Goal: Task Accomplishment & Management: Use online tool/utility

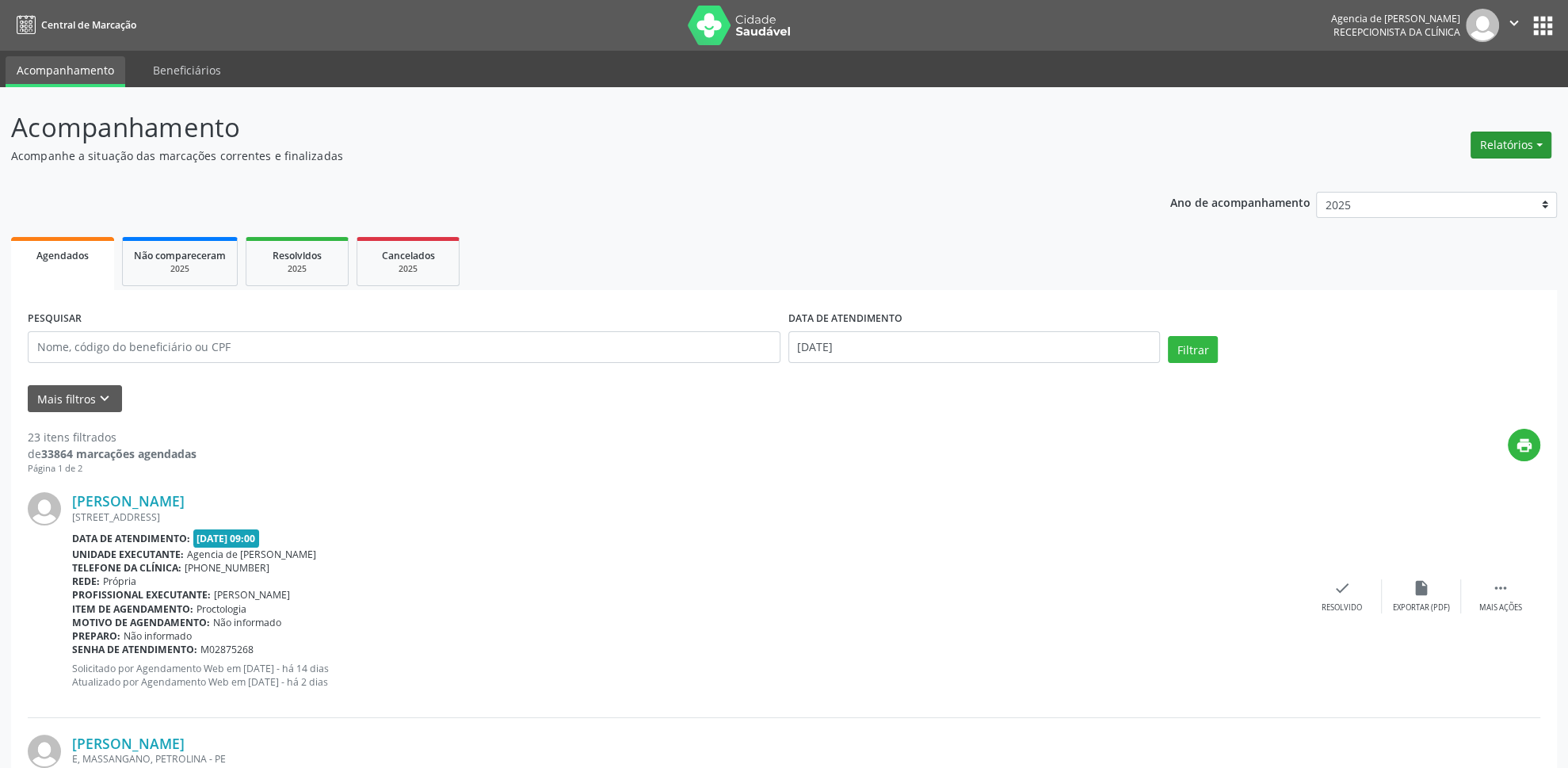
click at [1517, 140] on button "Relatórios" at bounding box center [1511, 145] width 81 height 27
click at [1470, 170] on link "Agendamentos" at bounding box center [1467, 179] width 170 height 22
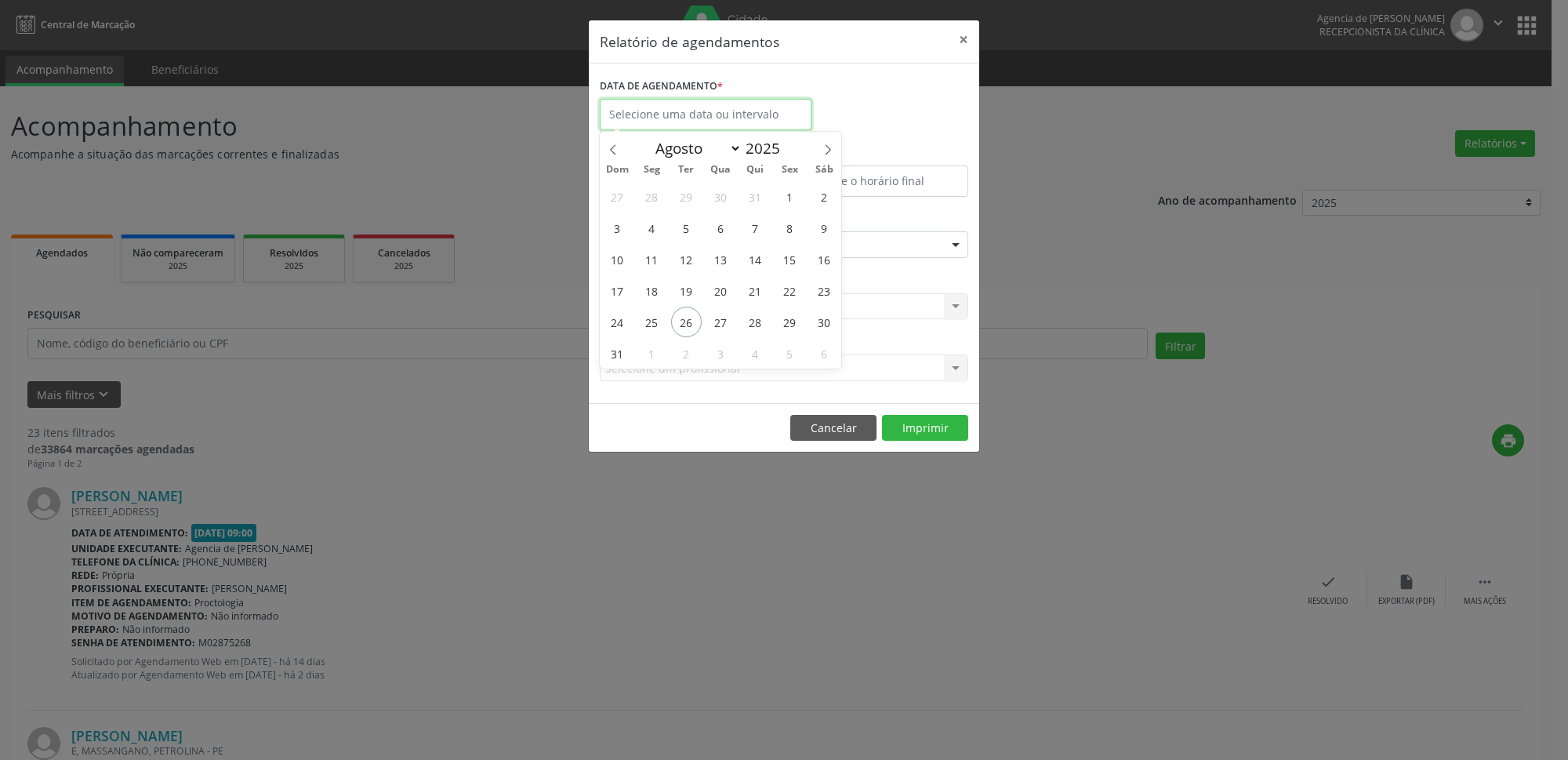
click at [697, 125] on input "text" at bounding box center [706, 115] width 212 height 32
click at [831, 148] on icon at bounding box center [828, 150] width 11 height 11
select select "8"
click at [732, 224] on span "10" at bounding box center [721, 227] width 31 height 31
type input "[DATE]"
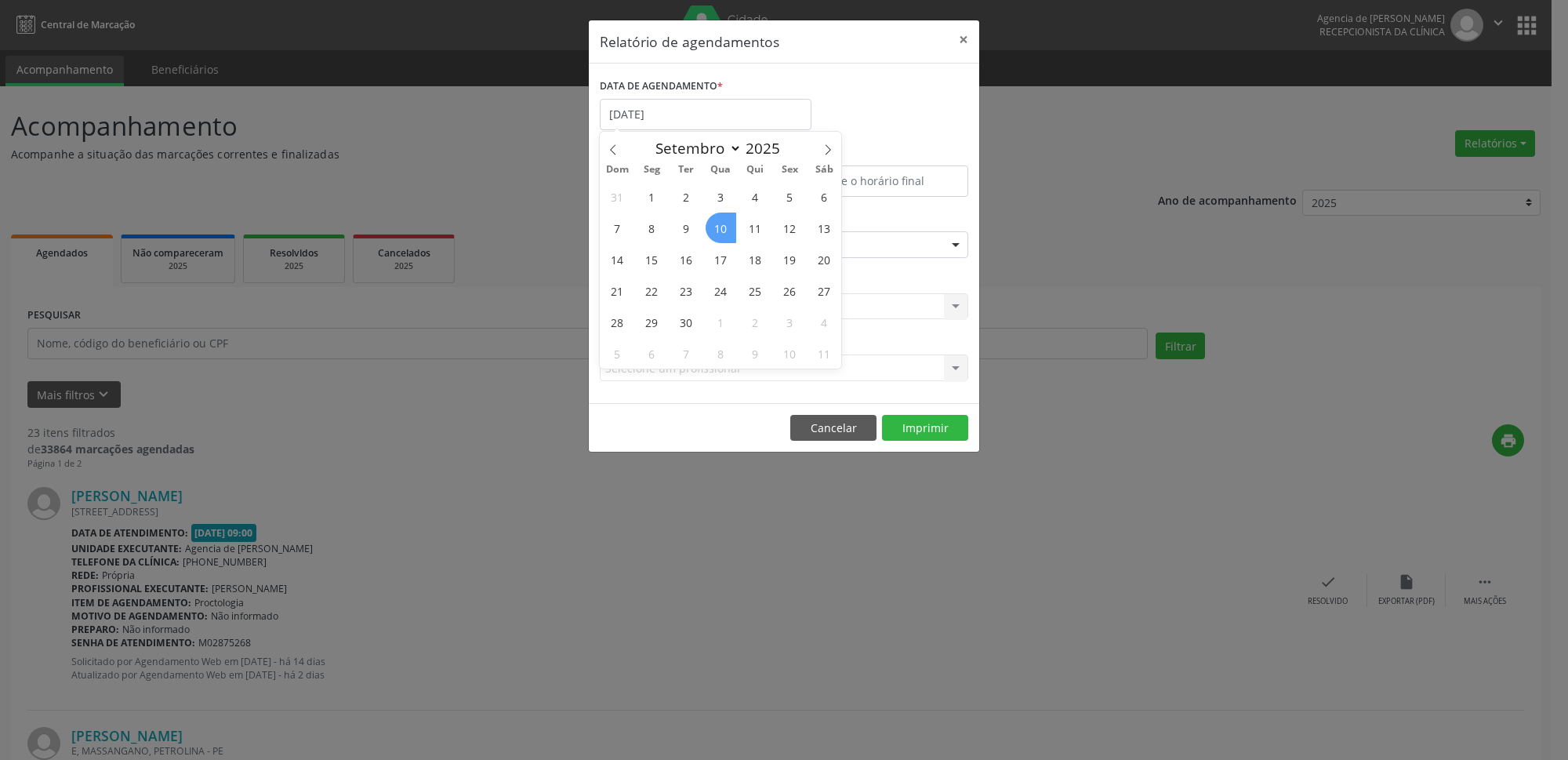
click at [732, 224] on span "10" at bounding box center [721, 227] width 31 height 31
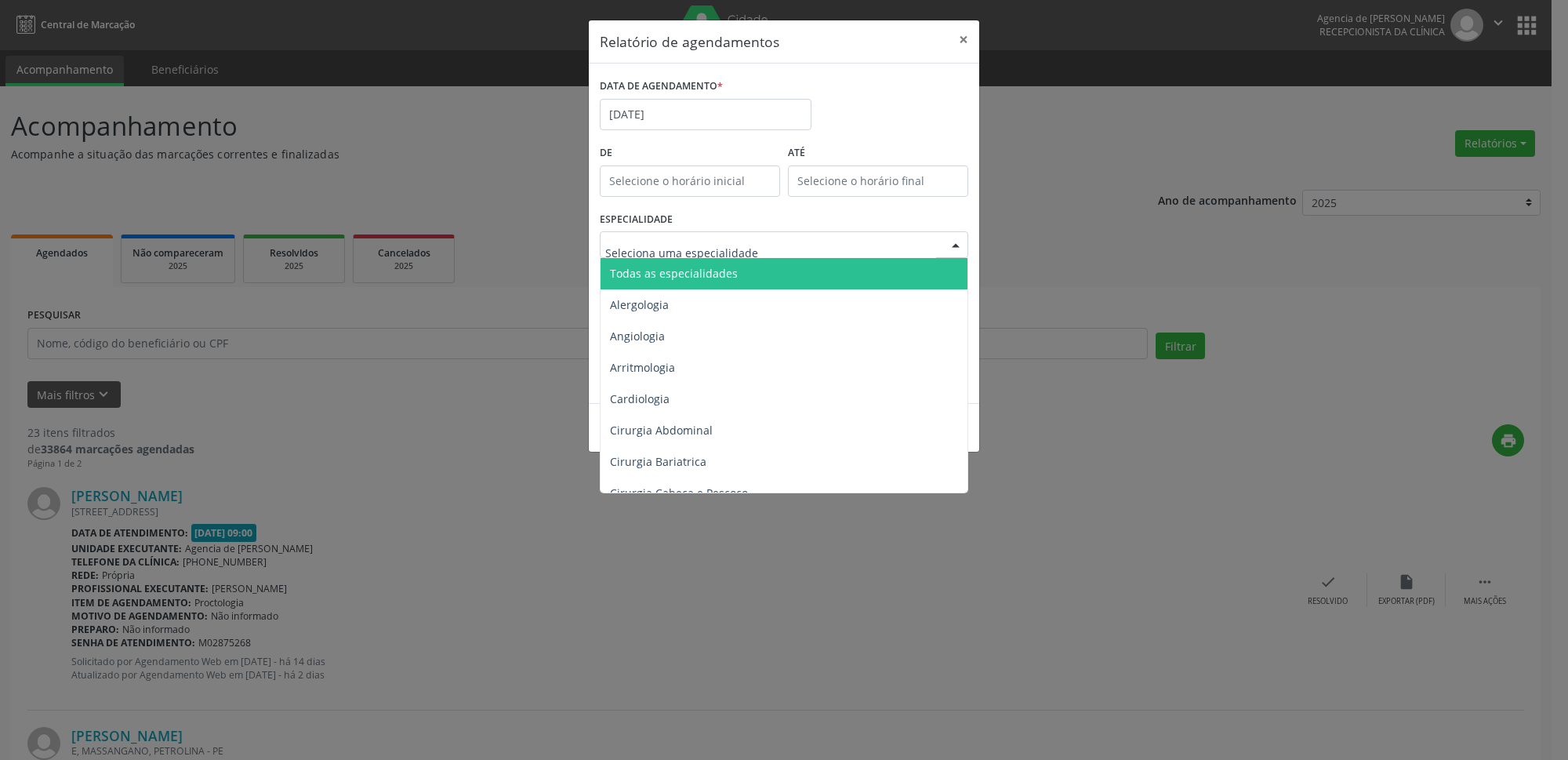
click at [714, 280] on span "Todas as especialidades" at bounding box center [673, 273] width 128 height 15
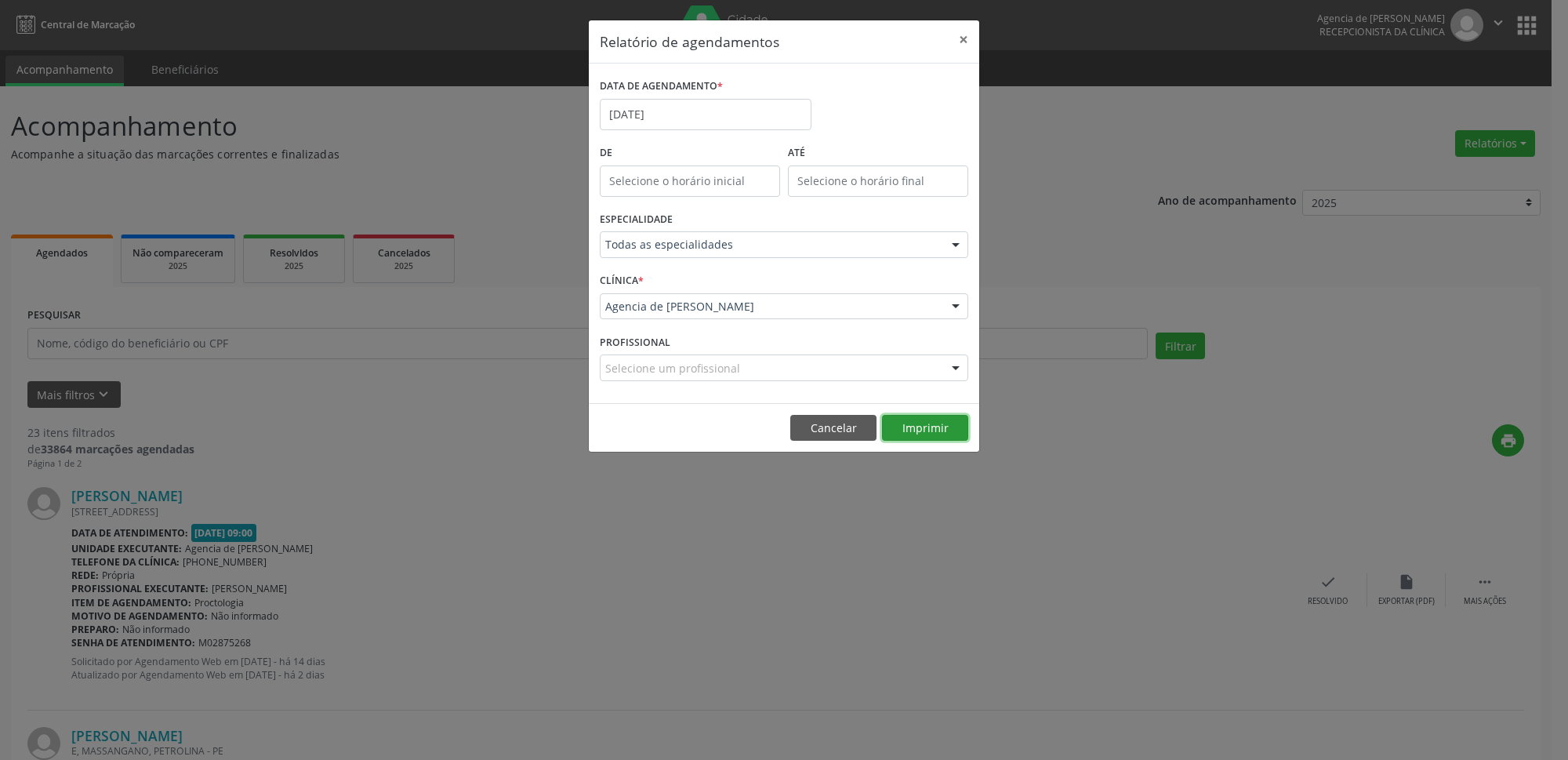
click at [926, 435] on button "Imprimir" at bounding box center [925, 428] width 86 height 26
click at [713, 123] on input "[DATE]" at bounding box center [706, 115] width 212 height 32
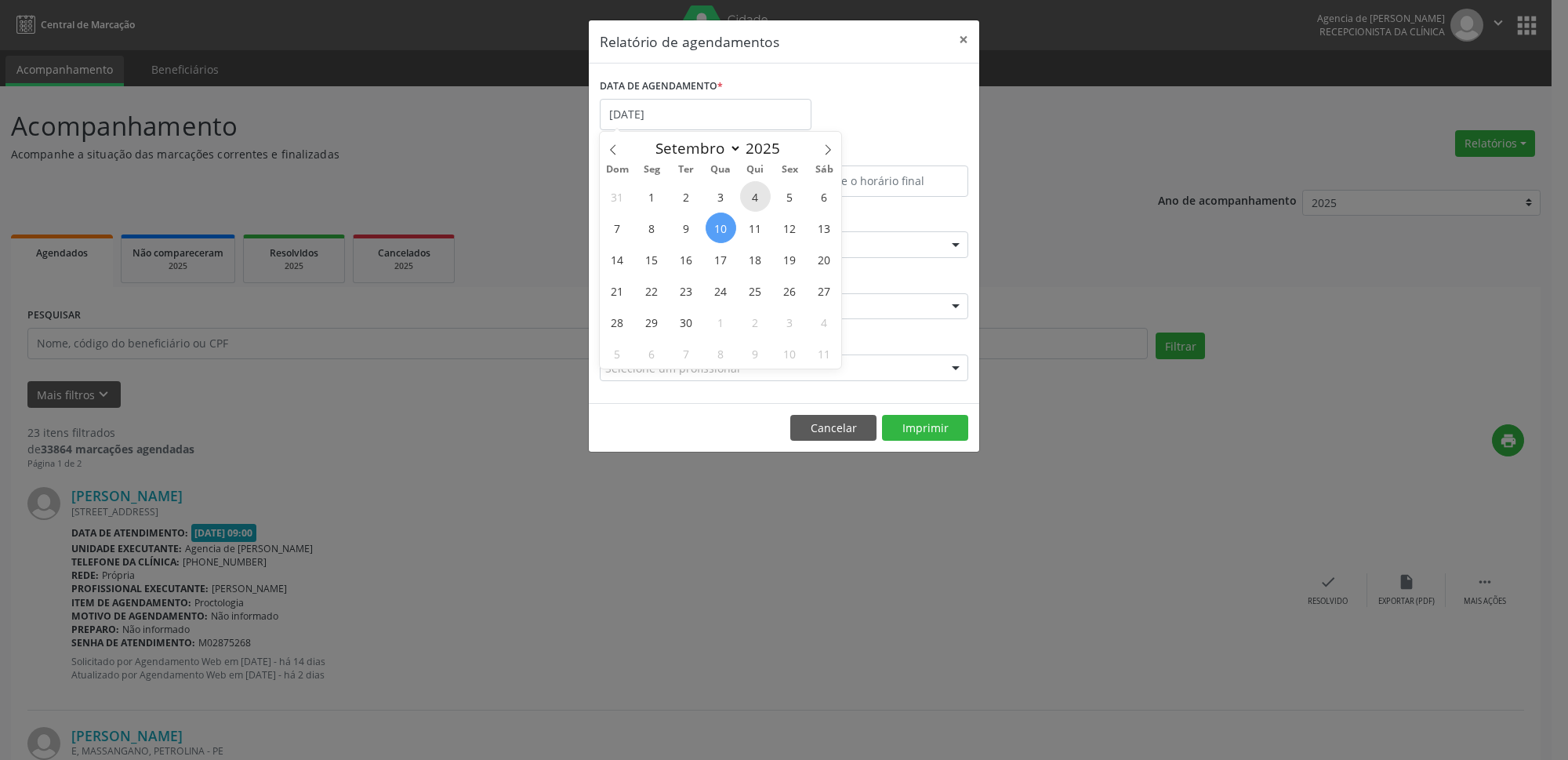
click at [760, 203] on span "4" at bounding box center [755, 196] width 31 height 31
type input "[DATE]"
click at [760, 203] on span "4" at bounding box center [755, 196] width 31 height 31
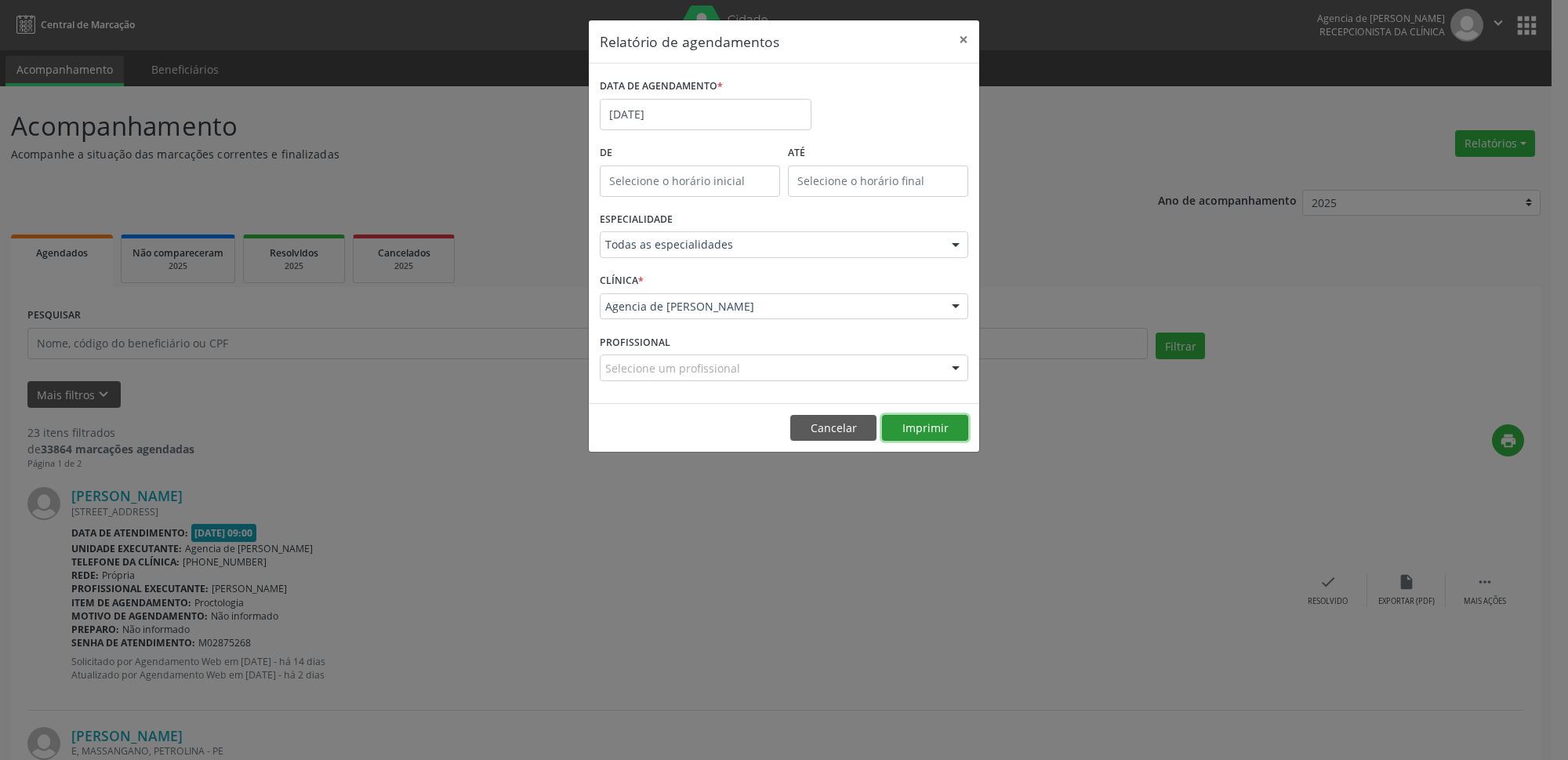
click at [921, 428] on button "Imprimir" at bounding box center [925, 428] width 86 height 26
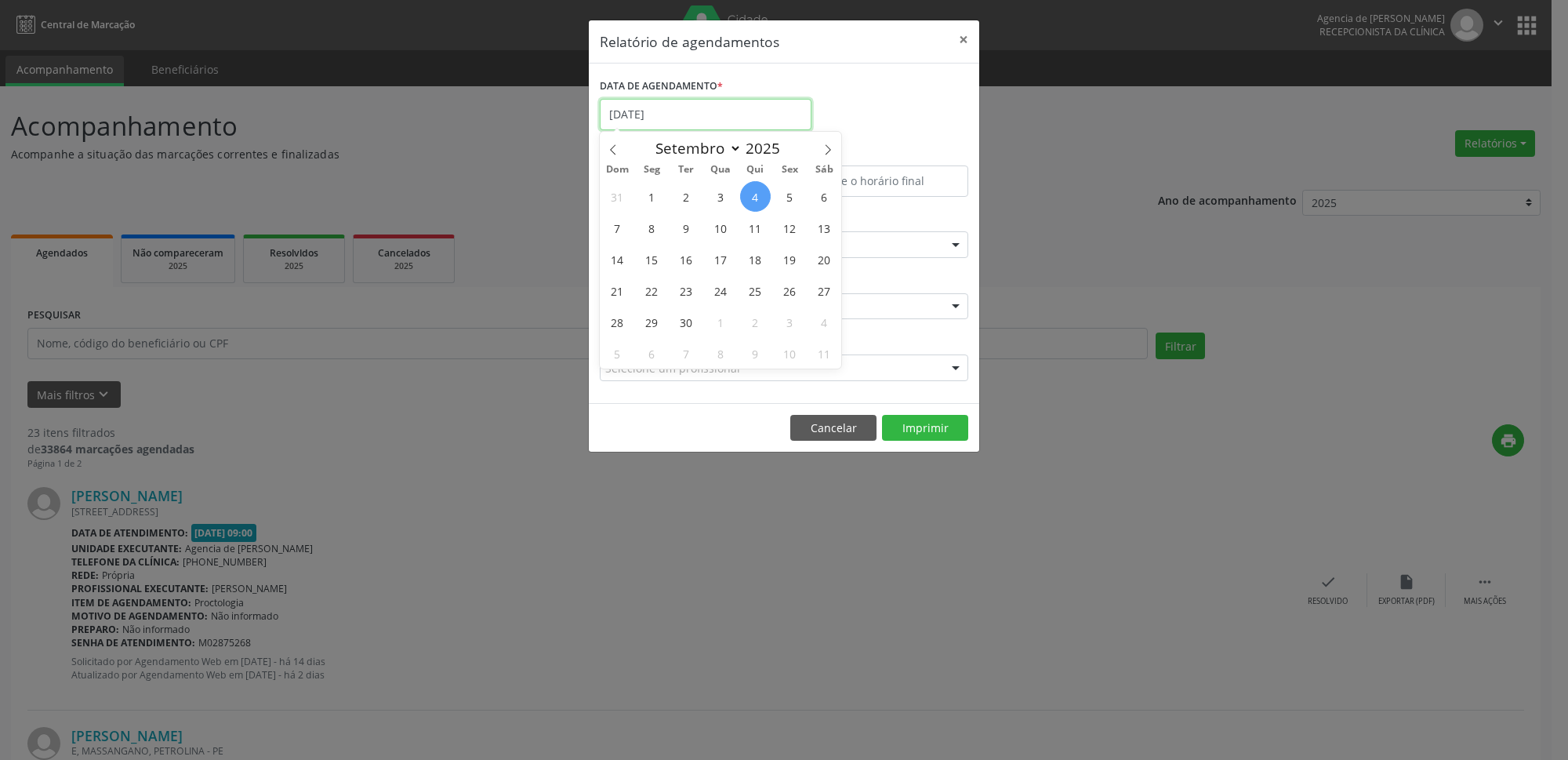
click at [674, 124] on input "[DATE]" at bounding box center [706, 115] width 212 height 32
click at [789, 235] on span "12" at bounding box center [790, 227] width 31 height 31
type input "[DATE]"
click at [789, 235] on span "12" at bounding box center [790, 227] width 31 height 31
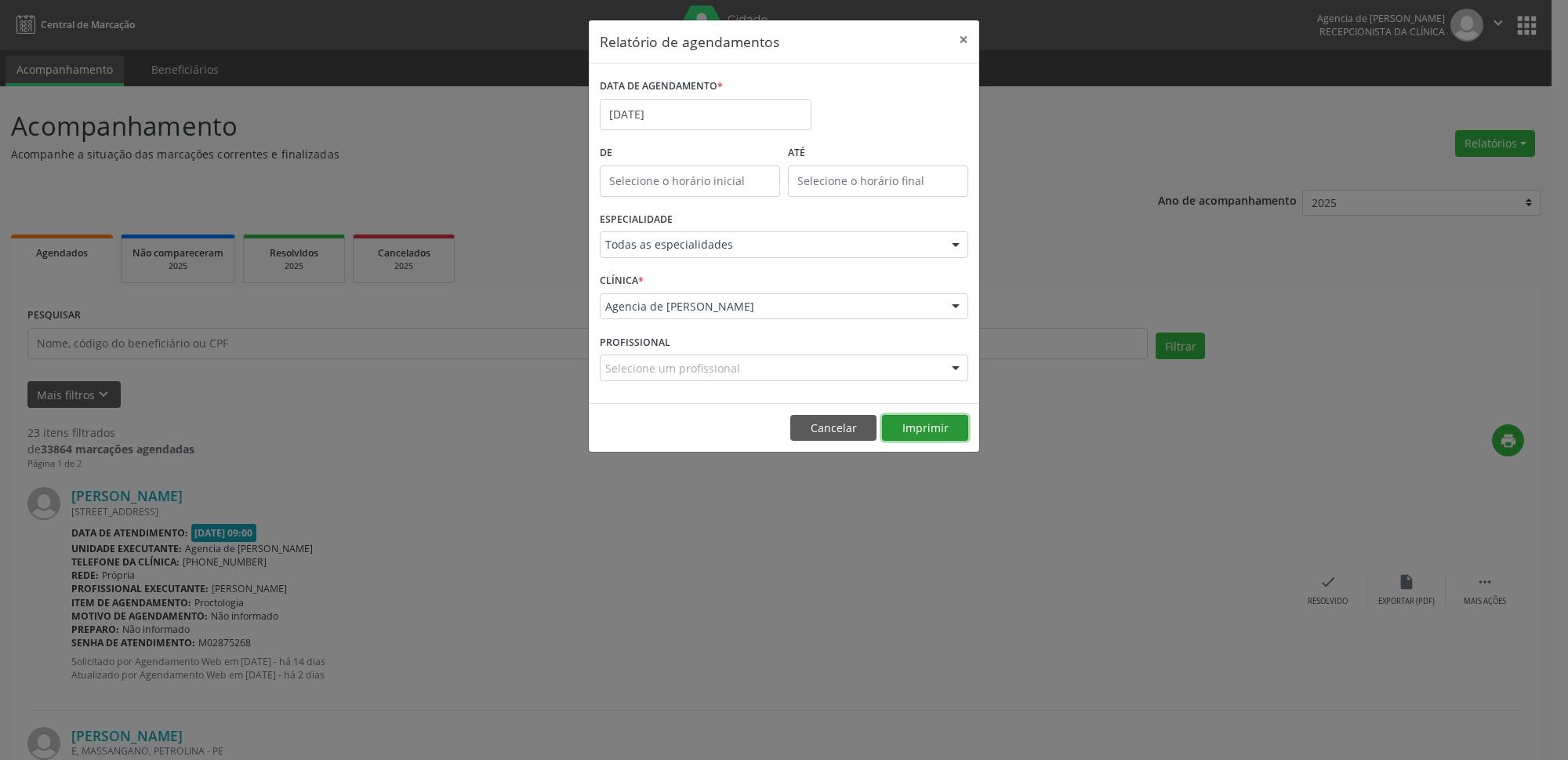
click at [902, 420] on button "Imprimir" at bounding box center [925, 428] width 86 height 26
click at [945, 438] on button "Imprimir" at bounding box center [925, 428] width 86 height 26
click at [968, 35] on button "×" at bounding box center [963, 40] width 32 height 39
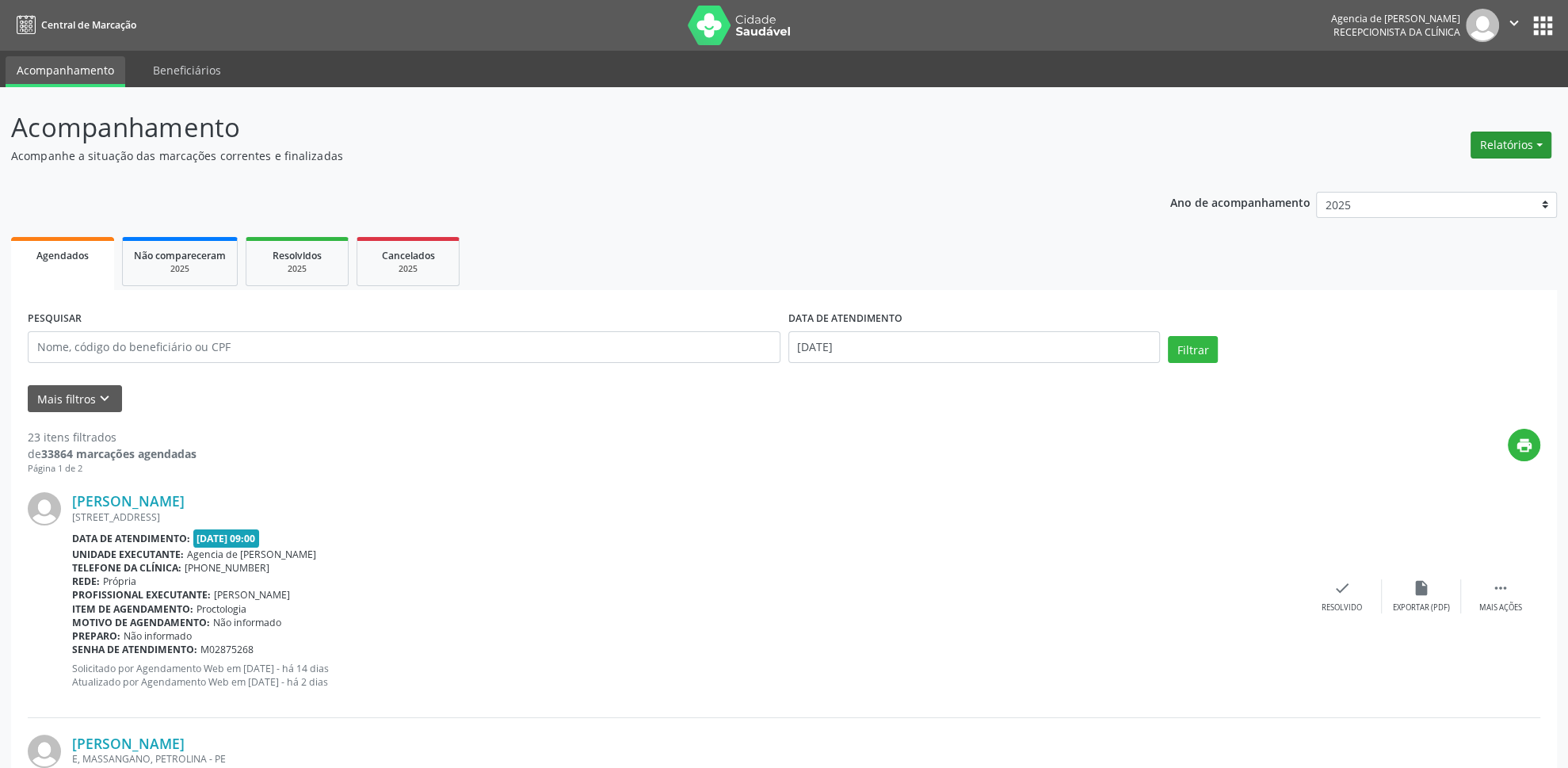
click at [1530, 155] on button "Relatórios" at bounding box center [1511, 145] width 81 height 27
click at [1492, 183] on link "Agendamentos" at bounding box center [1467, 179] width 170 height 22
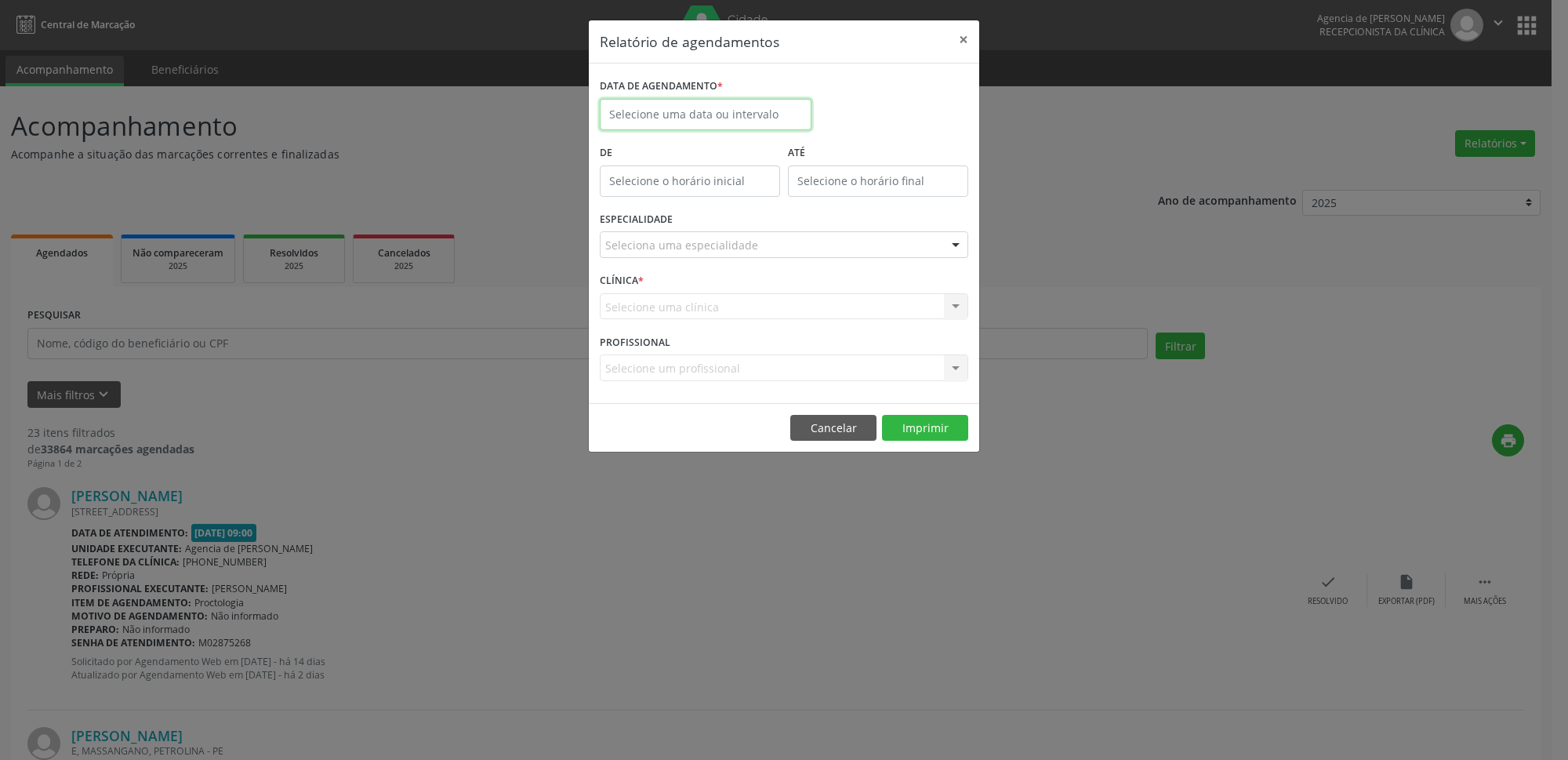
click at [756, 106] on input "text" at bounding box center [706, 115] width 212 height 32
click at [821, 145] on span at bounding box center [828, 145] width 26 height 26
select select "8"
click at [683, 266] on span "16" at bounding box center [686, 259] width 31 height 31
type input "[DATE]"
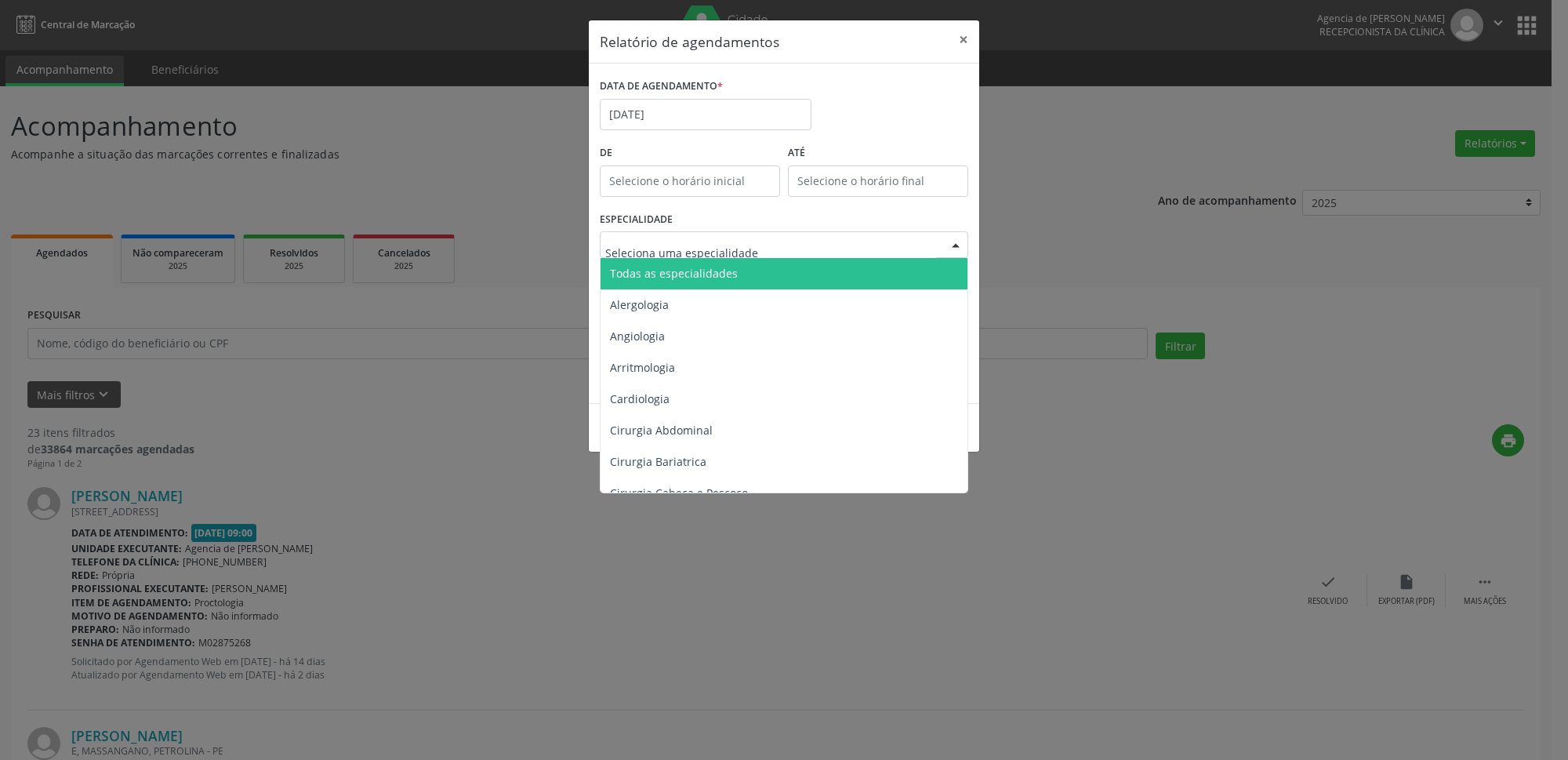
click at [725, 273] on span "Todas as especialidades" at bounding box center [673, 273] width 128 height 15
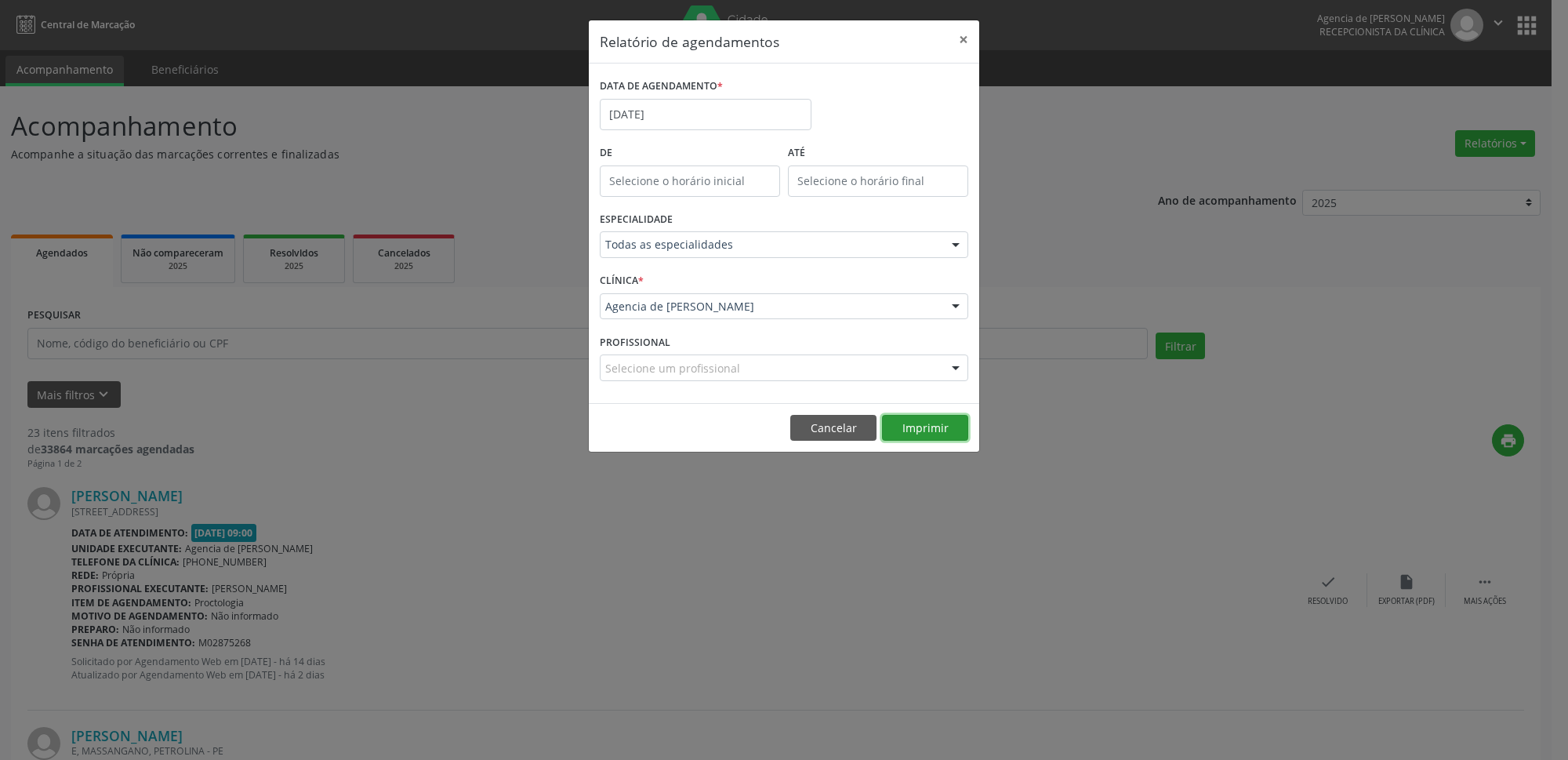
click at [948, 435] on button "Imprimir" at bounding box center [925, 428] width 86 height 26
click at [716, 110] on input "[DATE]" at bounding box center [706, 115] width 212 height 32
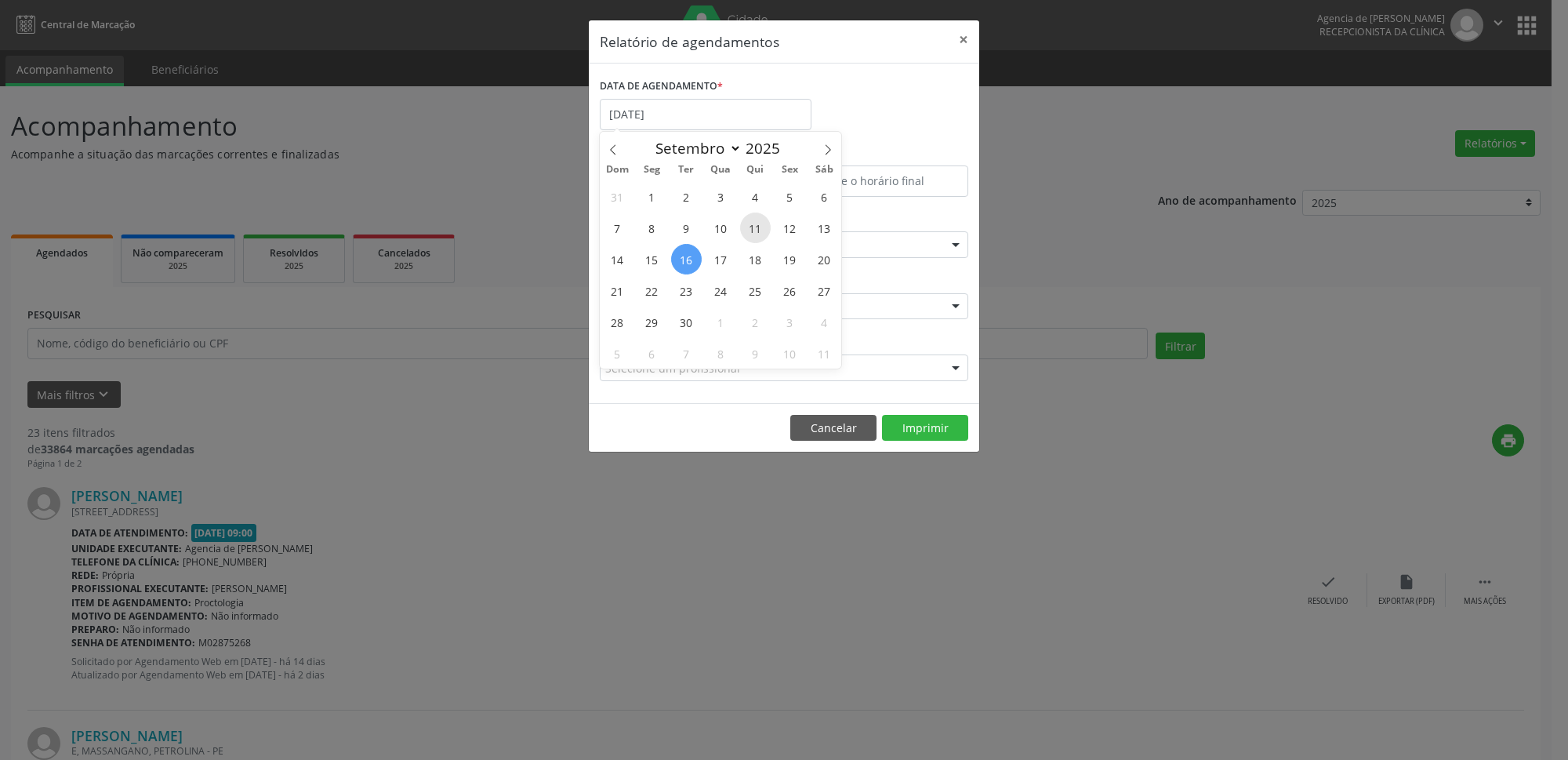
click at [759, 223] on span "11" at bounding box center [755, 227] width 31 height 31
type input "[DATE]"
click at [759, 223] on span "11" at bounding box center [755, 227] width 31 height 31
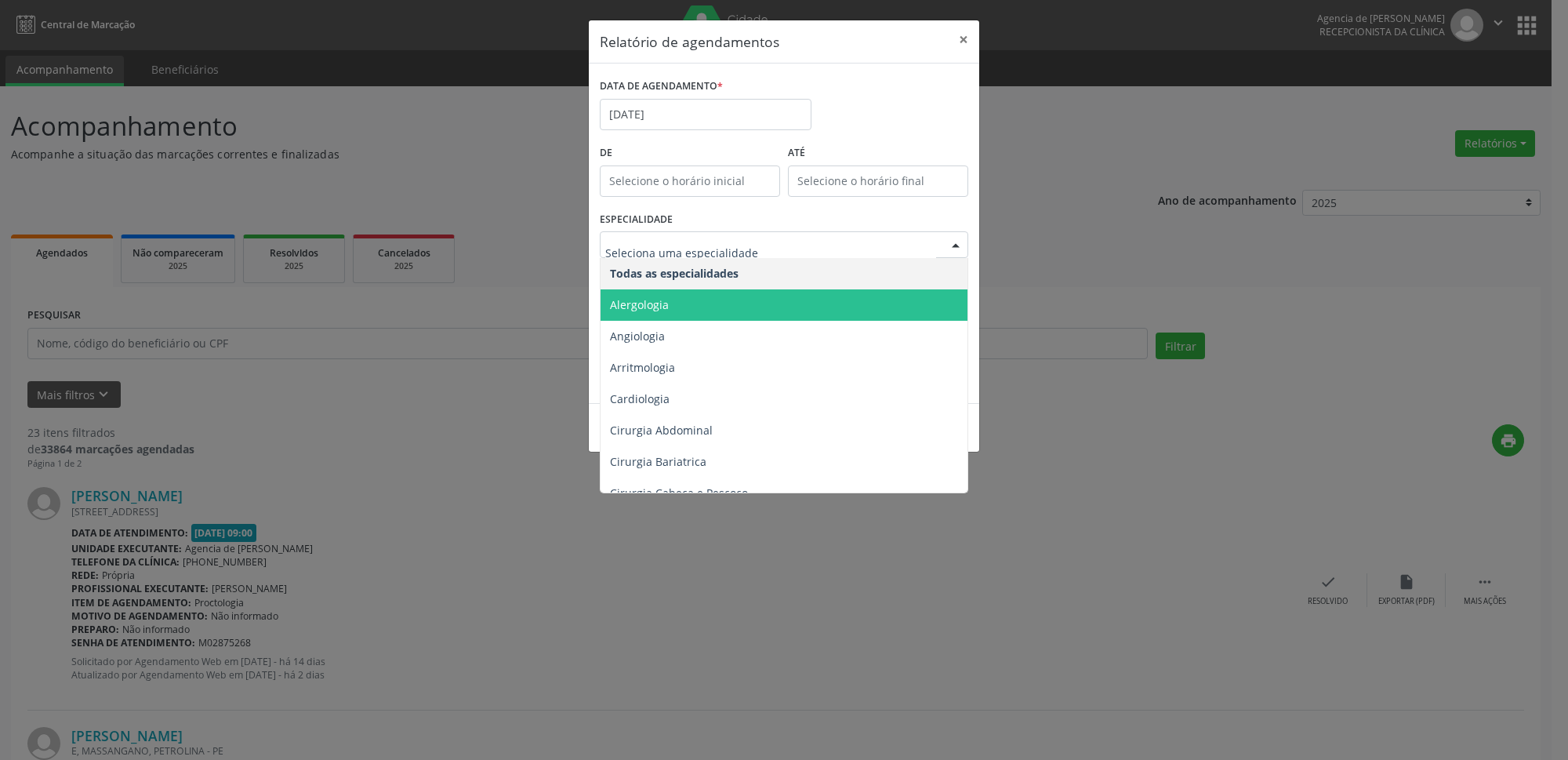
click at [761, 222] on div "ESPECIALIDADE Todas as especialidades Alergologia Angiologia Arritmologia Cardi…" at bounding box center [784, 238] width 376 height 61
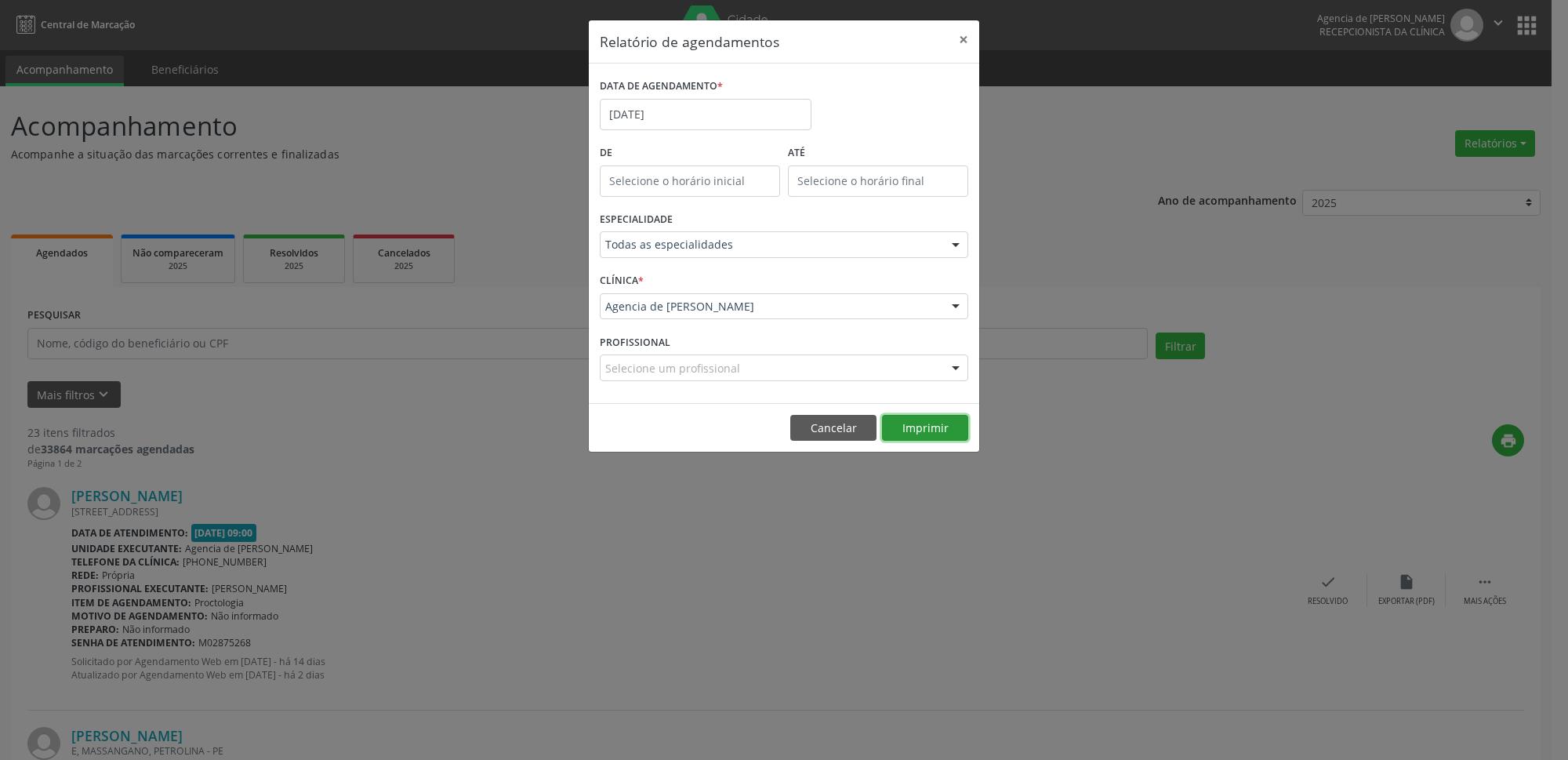
click at [940, 423] on button "Imprimir" at bounding box center [925, 428] width 86 height 26
click at [961, 36] on button "×" at bounding box center [963, 40] width 32 height 39
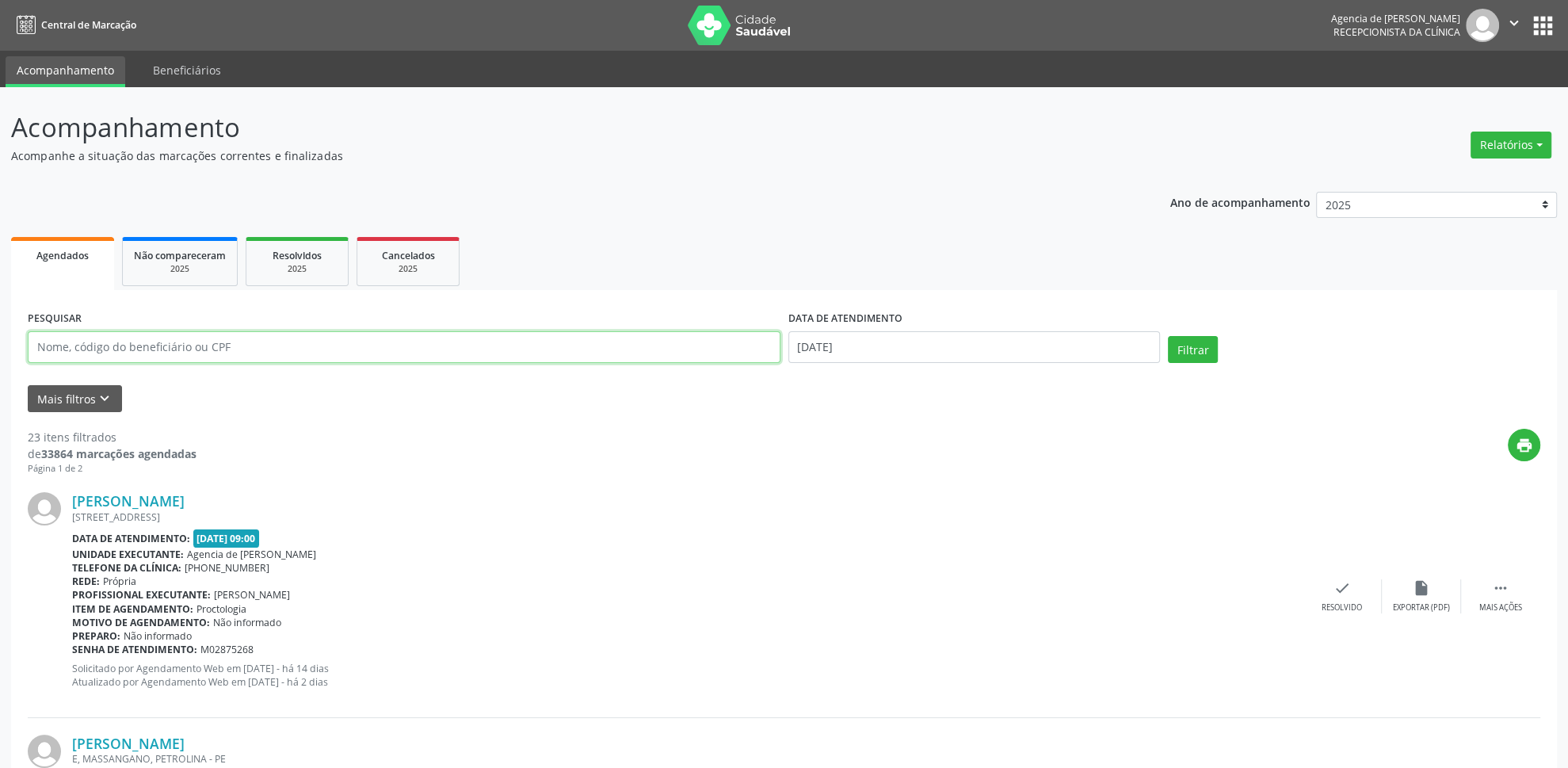
click at [106, 348] on input "text" at bounding box center [404, 347] width 753 height 32
type input "76374564804"
click at [1049, 344] on input "[DATE]" at bounding box center [975, 347] width 372 height 32
click at [1022, 379] on icon at bounding box center [1018, 382] width 11 height 11
select select "8"
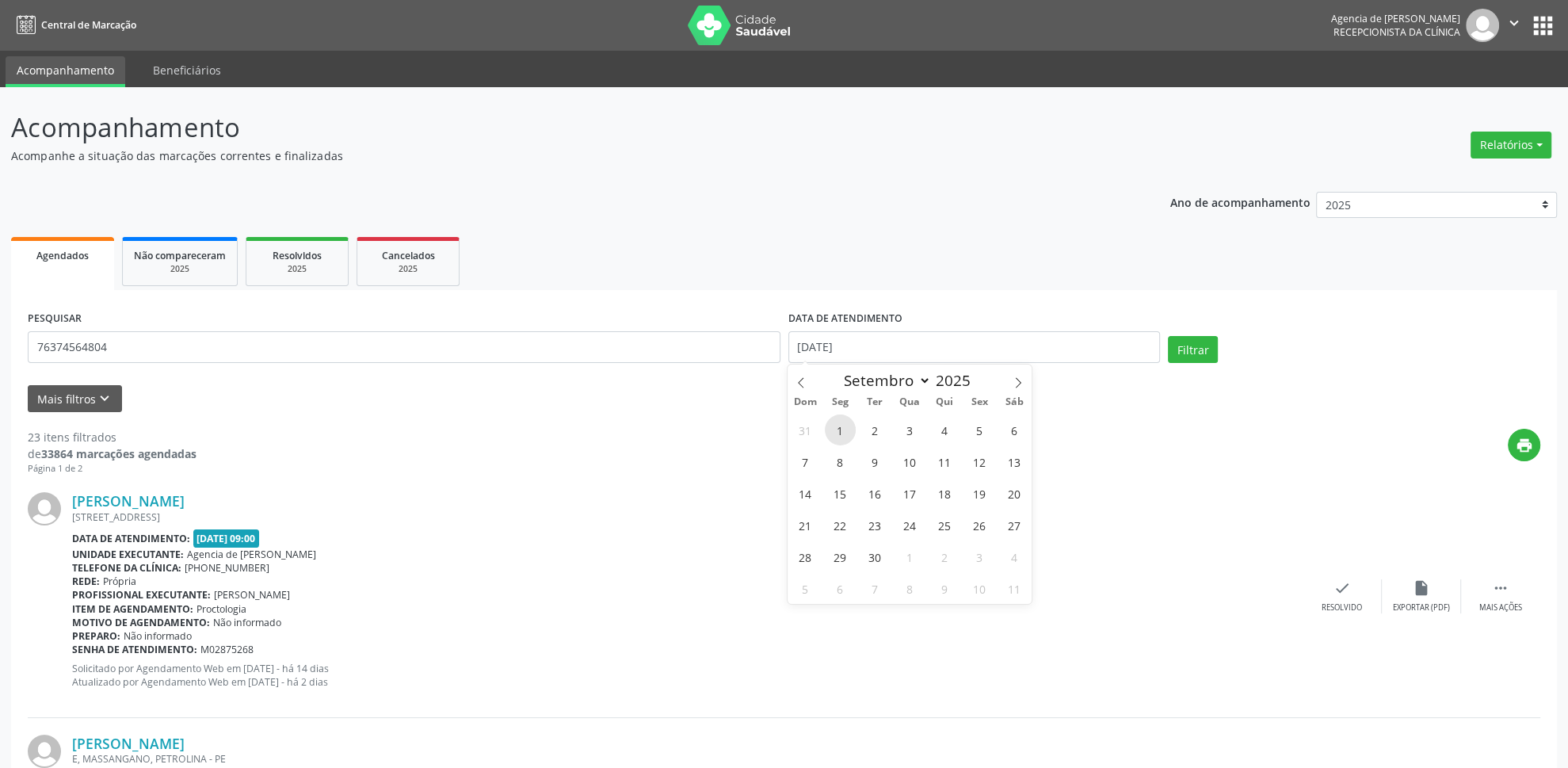
click at [852, 435] on span "1" at bounding box center [840, 429] width 31 height 31
type input "[DATE]"
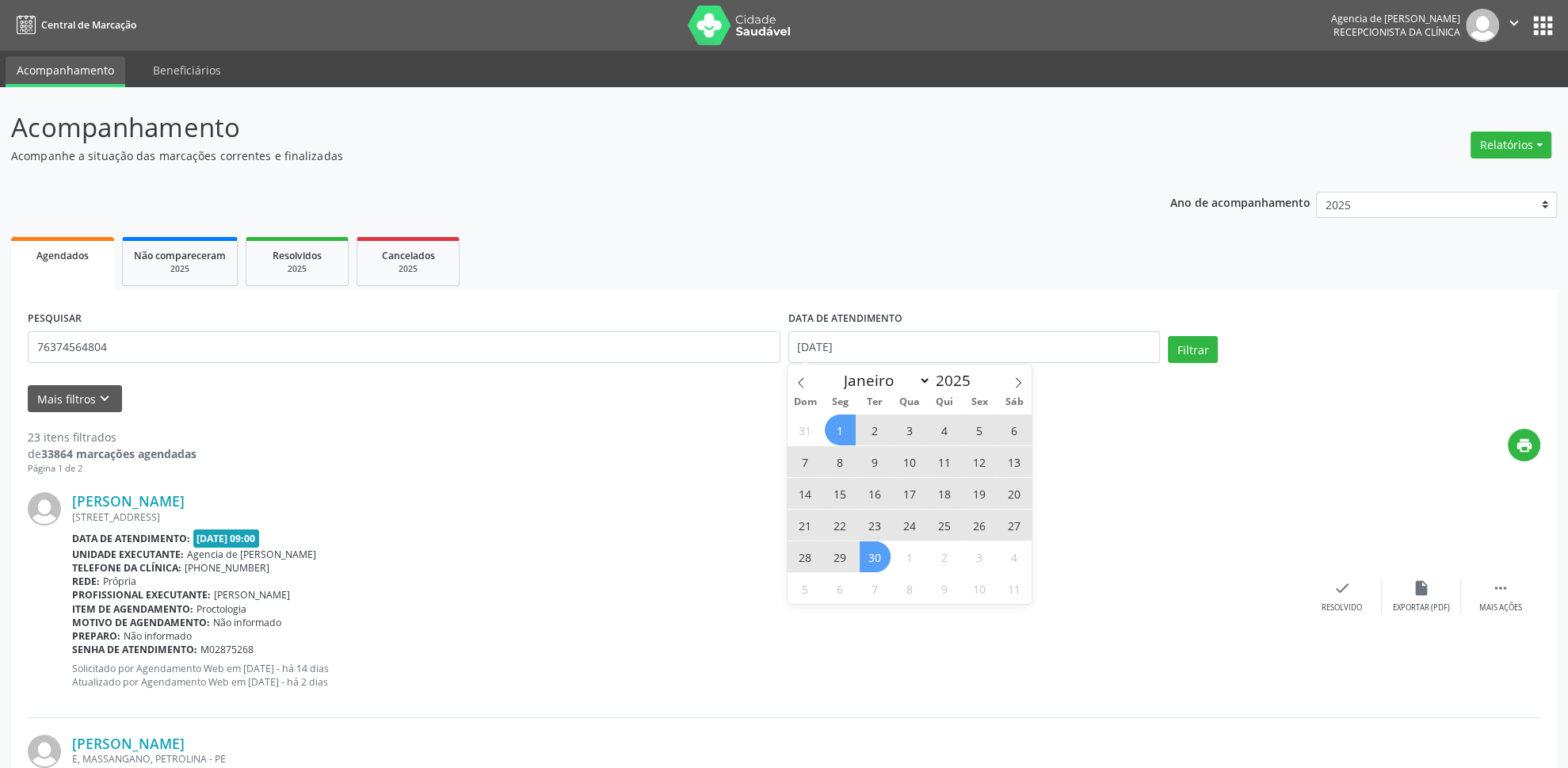
click at [877, 565] on span "30" at bounding box center [875, 557] width 31 height 31
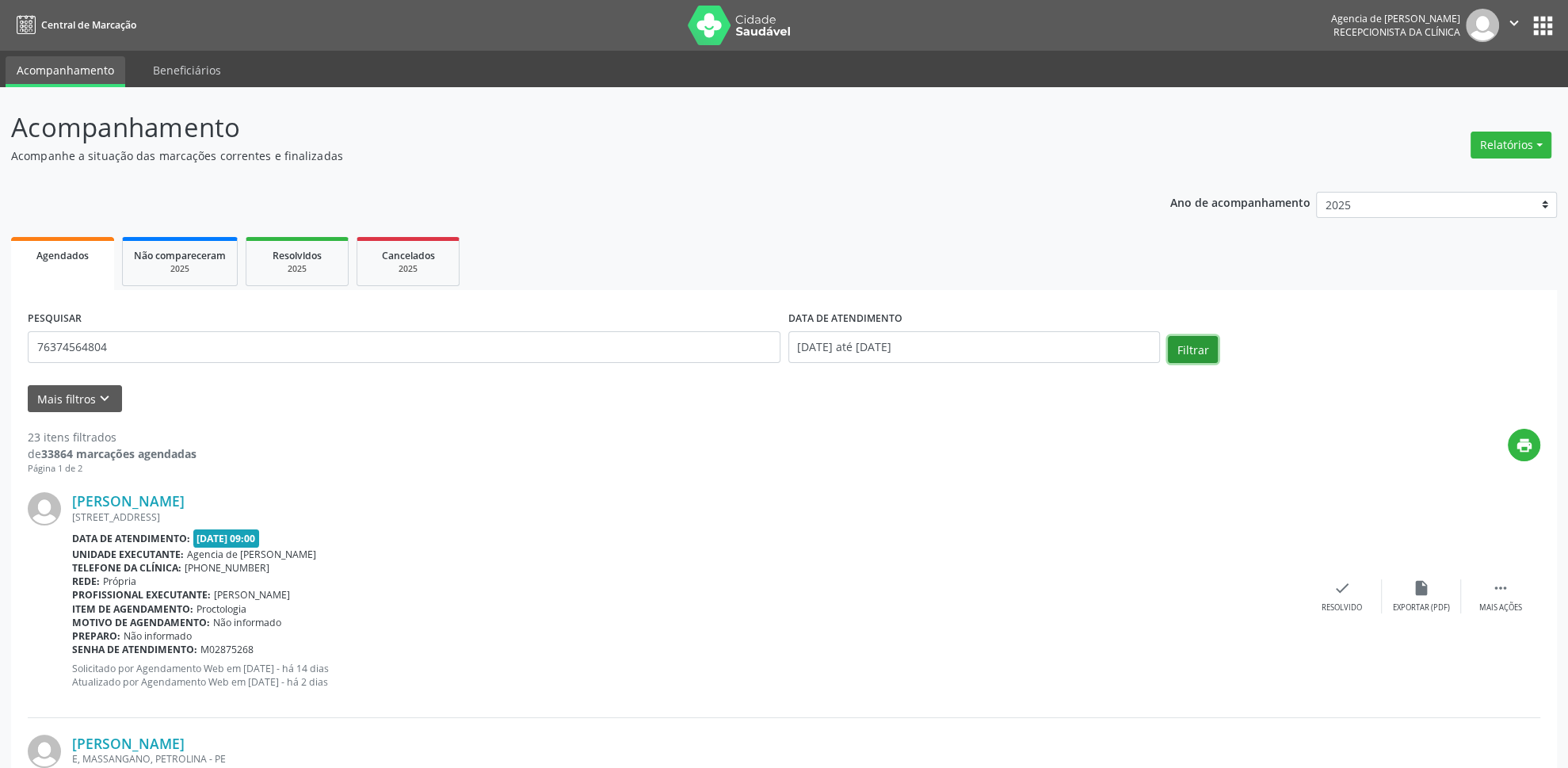
click at [1188, 352] on button "Filtrar" at bounding box center [1193, 349] width 50 height 27
click at [200, 344] on input "76374564804" at bounding box center [408, 347] width 761 height 32
type input "37738658487"
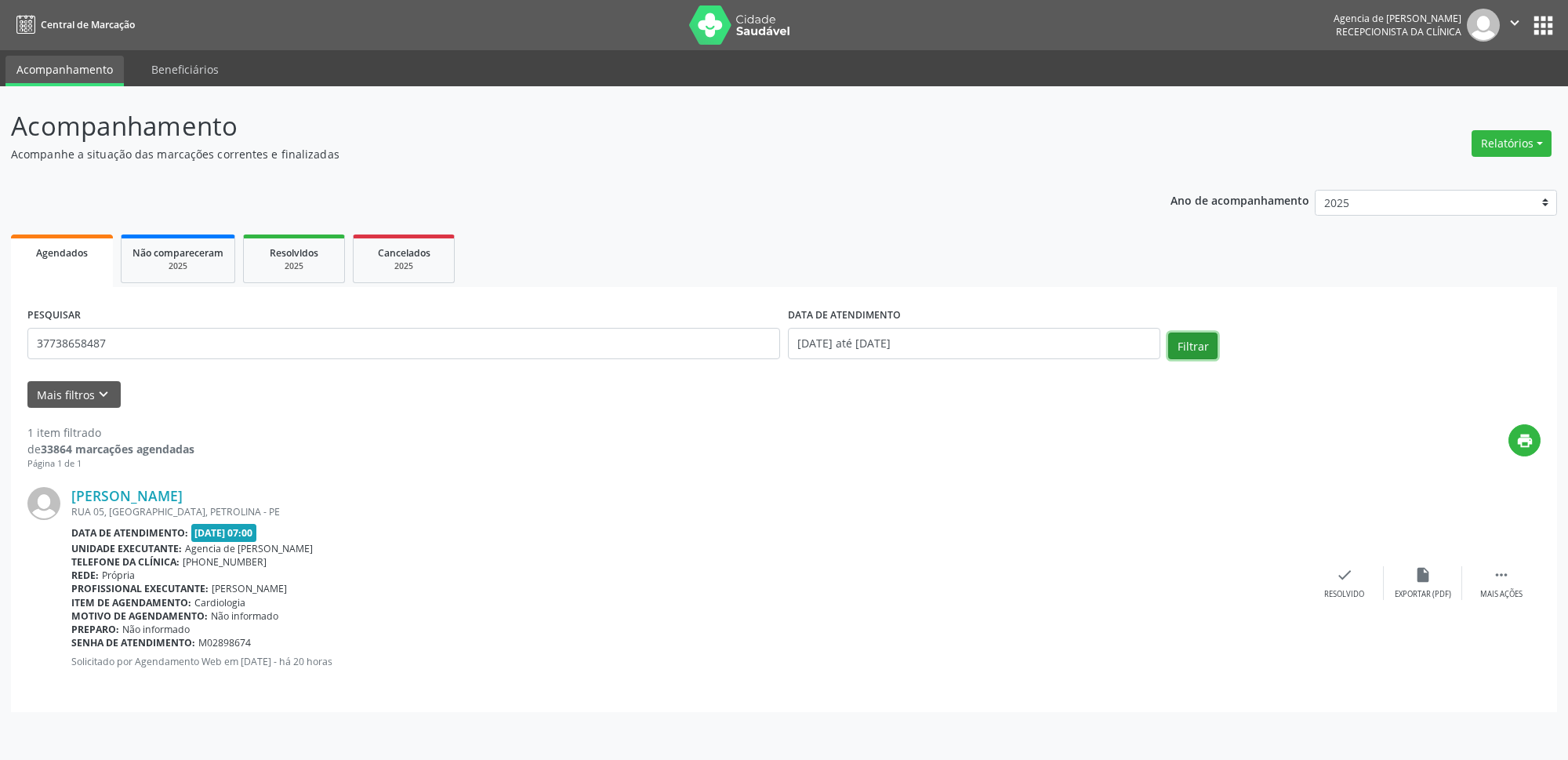
click at [1188, 340] on button "Filtrar" at bounding box center [1193, 346] width 49 height 26
click at [201, 345] on input "37738658487" at bounding box center [399, 344] width 745 height 32
click at [1506, 125] on div "Relatórios Agendamentos Procedimentos realizados" at bounding box center [1495, 143] width 91 height 38
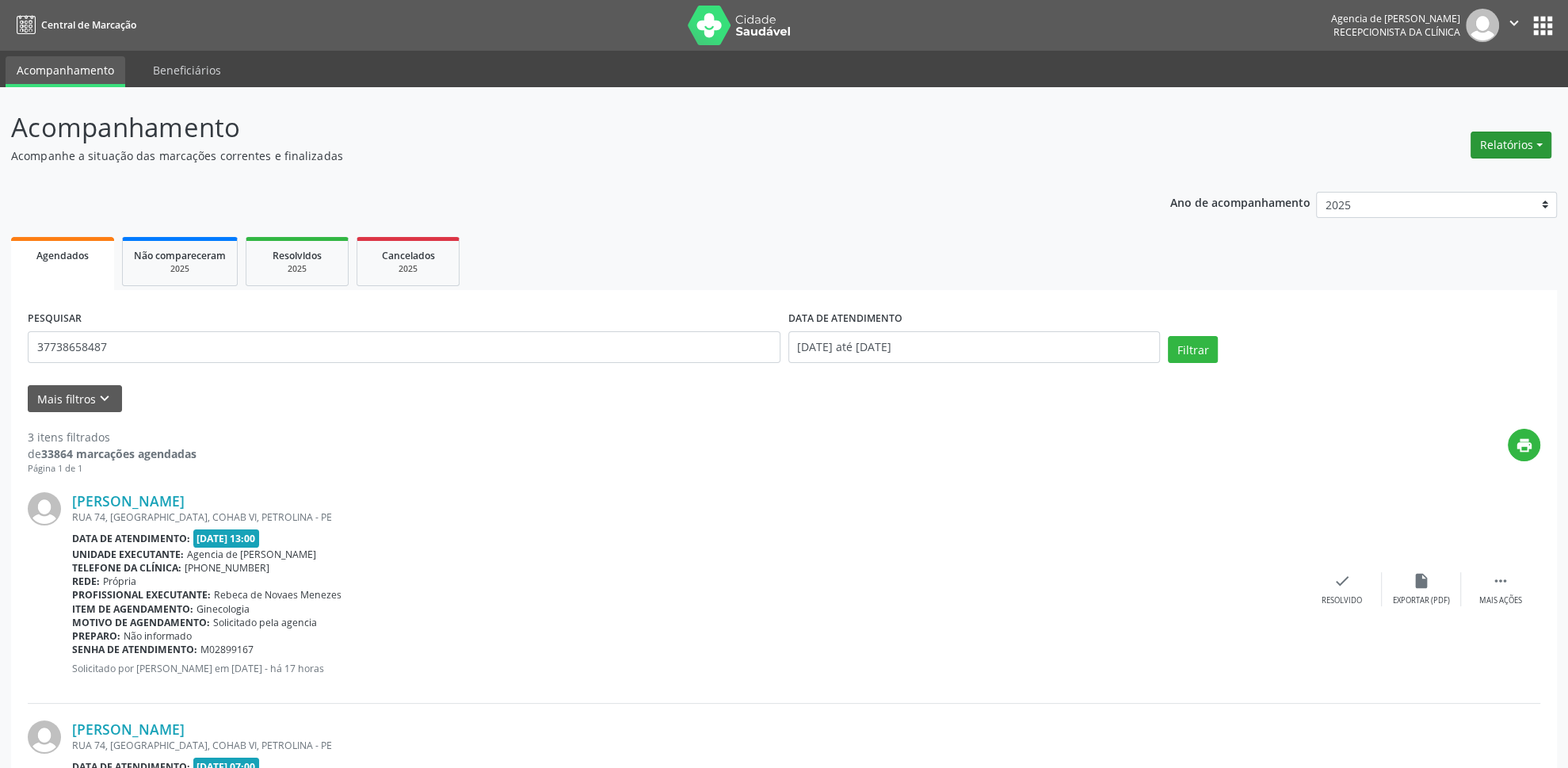
click at [1517, 135] on button "Relatórios" at bounding box center [1511, 145] width 81 height 27
click at [1485, 182] on link "Agendamentos" at bounding box center [1467, 179] width 170 height 22
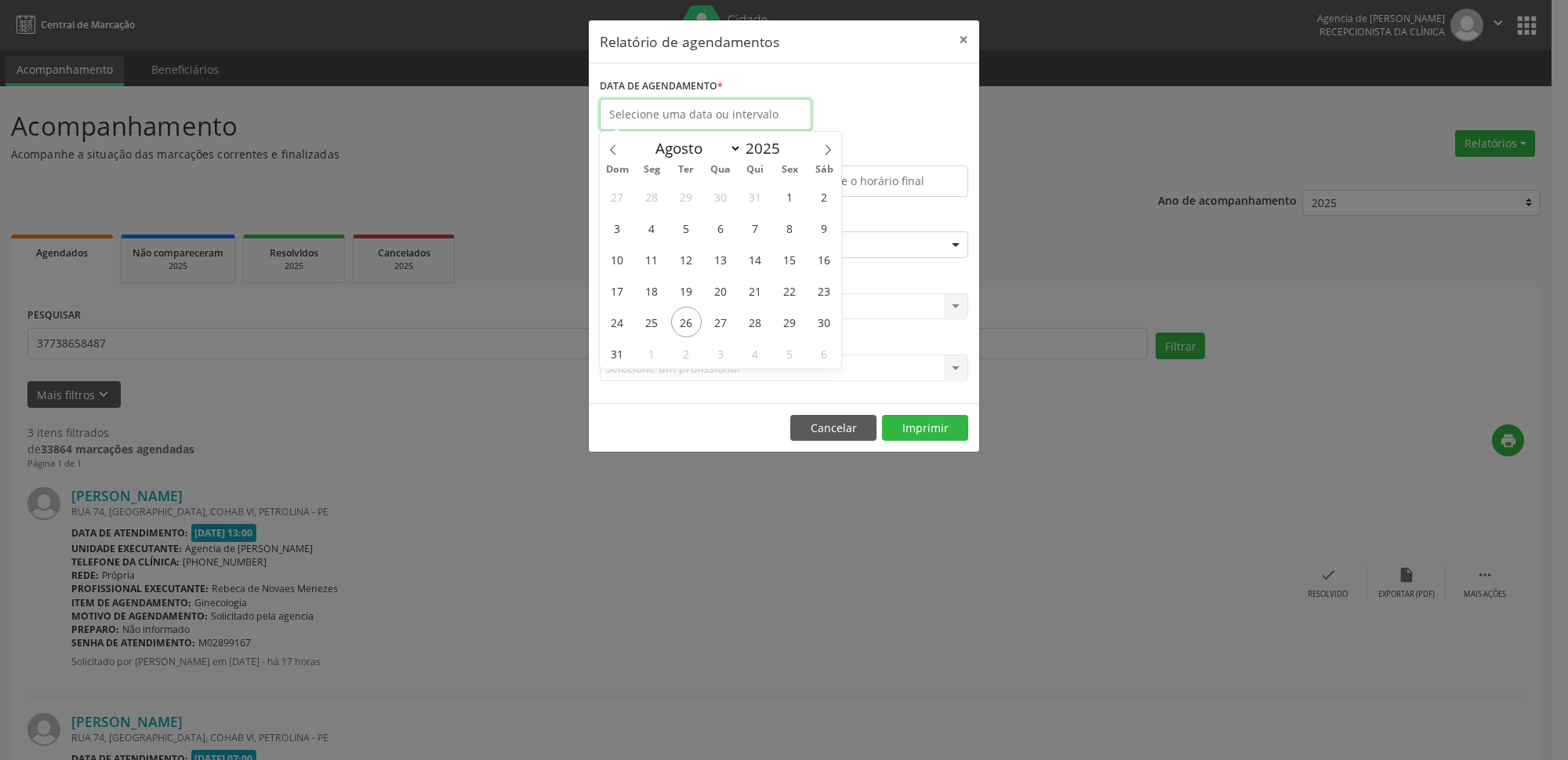
click at [689, 117] on input "text" at bounding box center [706, 115] width 212 height 32
click at [830, 150] on icon at bounding box center [829, 151] width 5 height 11
select select "8"
click at [683, 224] on span "9" at bounding box center [686, 227] width 31 height 31
type input "[DATE]"
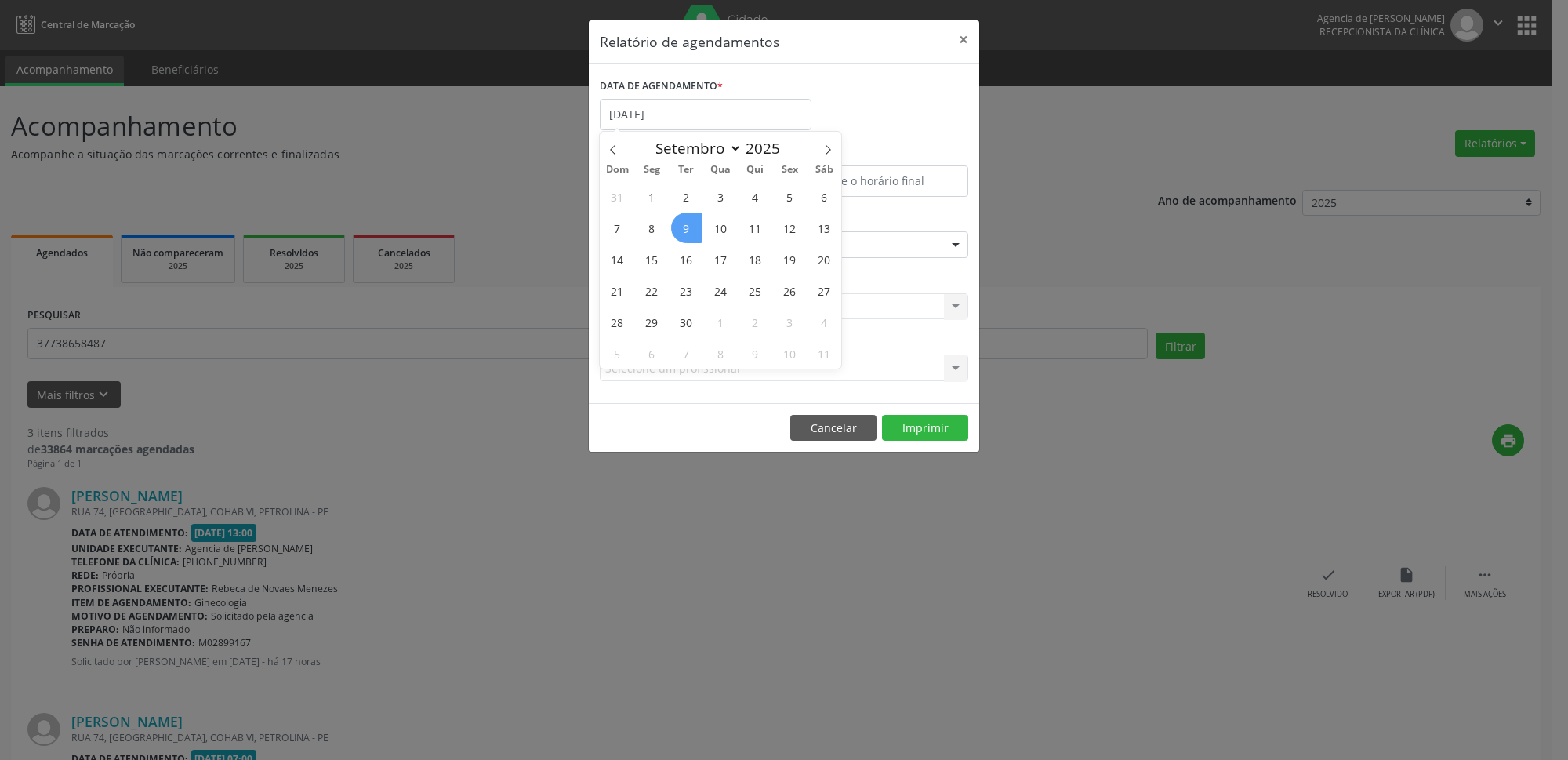
click at [685, 224] on span "9" at bounding box center [686, 227] width 31 height 31
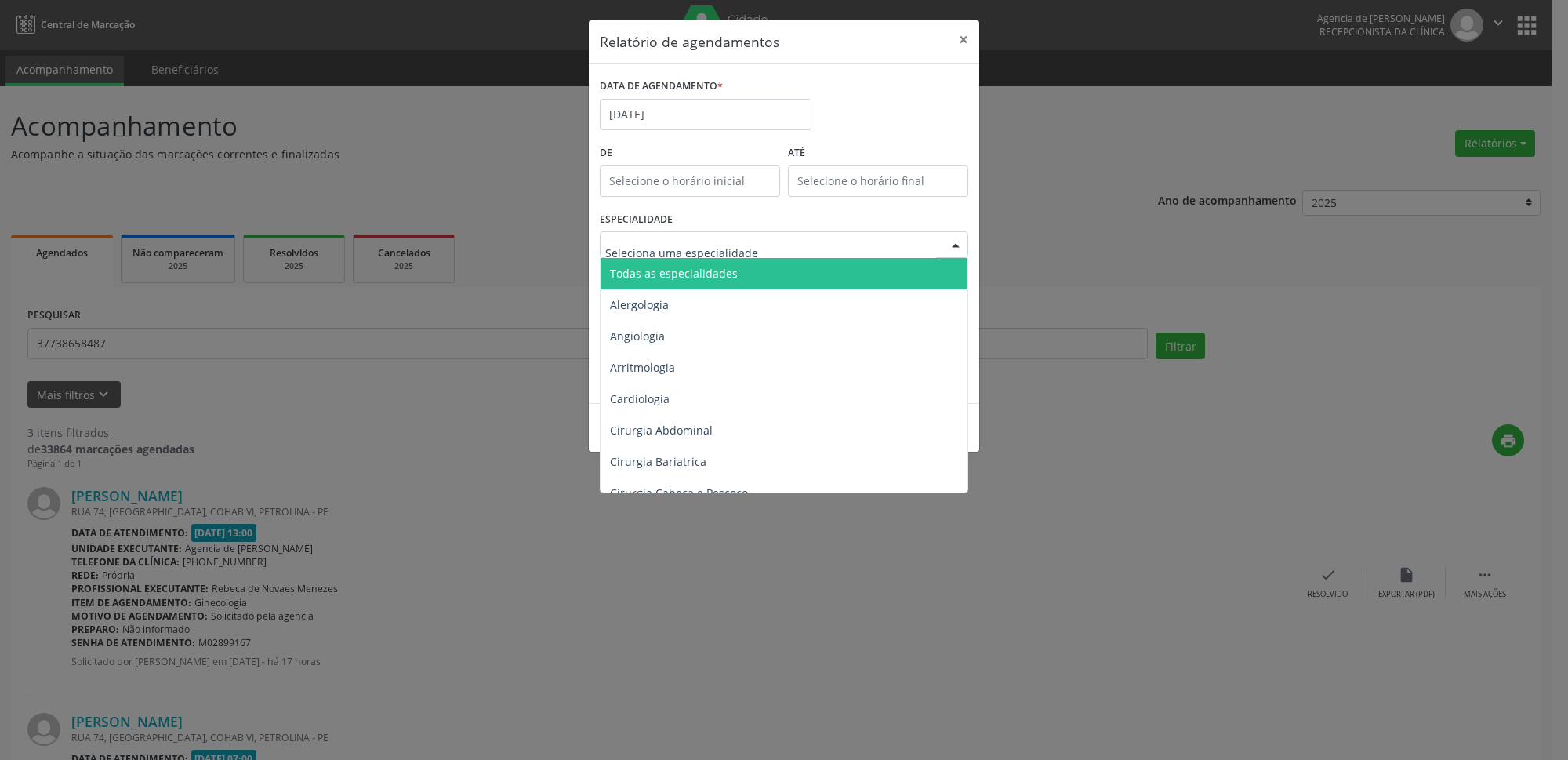
click at [688, 283] on span "Todas as especialidades" at bounding box center [784, 274] width 369 height 32
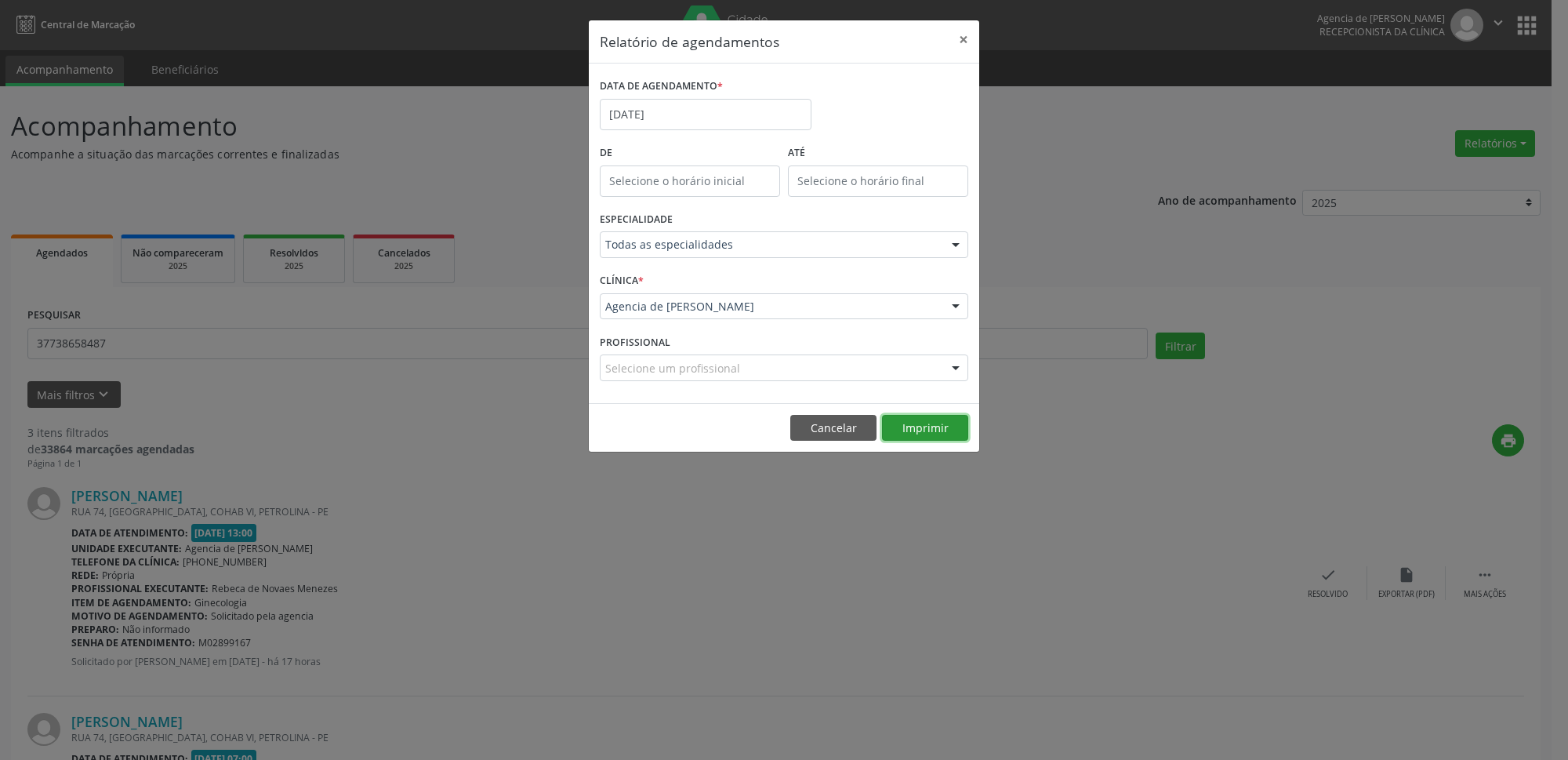
click at [916, 437] on button "Imprimir" at bounding box center [925, 428] width 86 height 26
click at [663, 109] on input "[DATE]" at bounding box center [706, 115] width 212 height 32
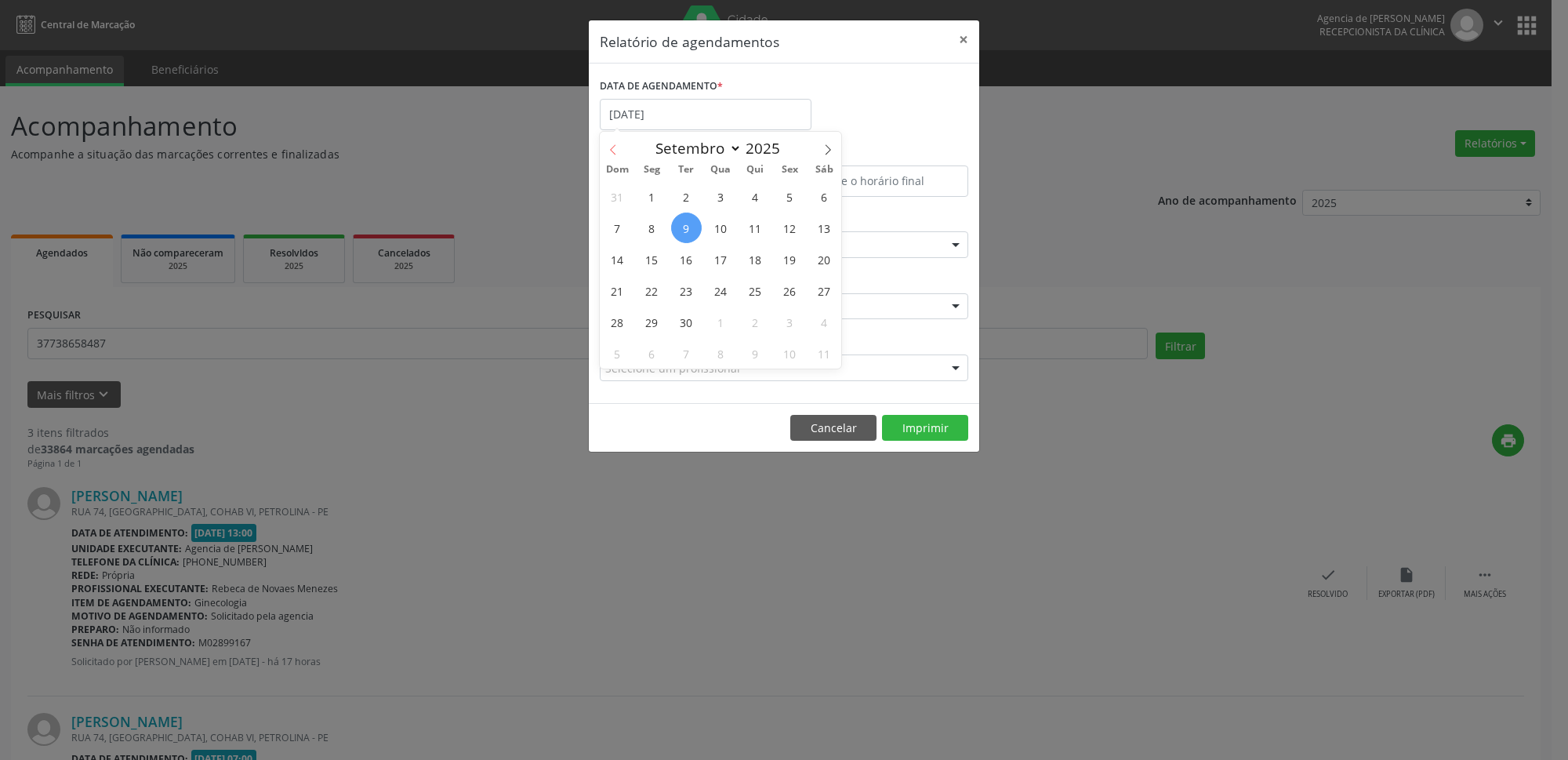
click at [607, 153] on span at bounding box center [613, 145] width 26 height 26
select select "7"
click at [694, 325] on span "26" at bounding box center [686, 322] width 31 height 31
type input "[DATE]"
click at [687, 320] on span "26" at bounding box center [686, 322] width 31 height 31
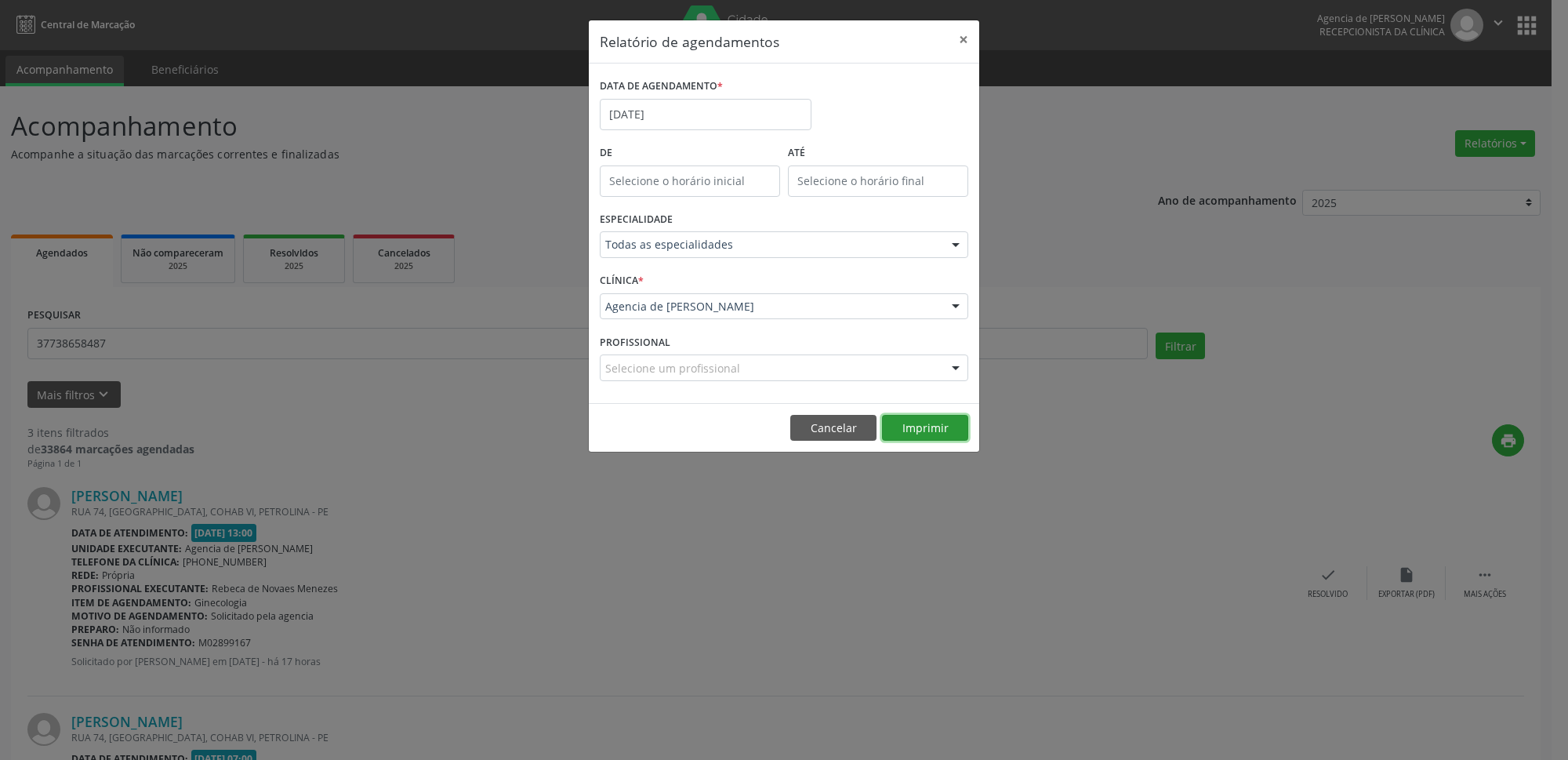
click at [918, 426] on button "Imprimir" at bounding box center [925, 428] width 86 height 26
click at [705, 110] on input "[DATE]" at bounding box center [706, 115] width 212 height 32
click at [827, 148] on label "ATÉ" at bounding box center [878, 153] width 181 height 25
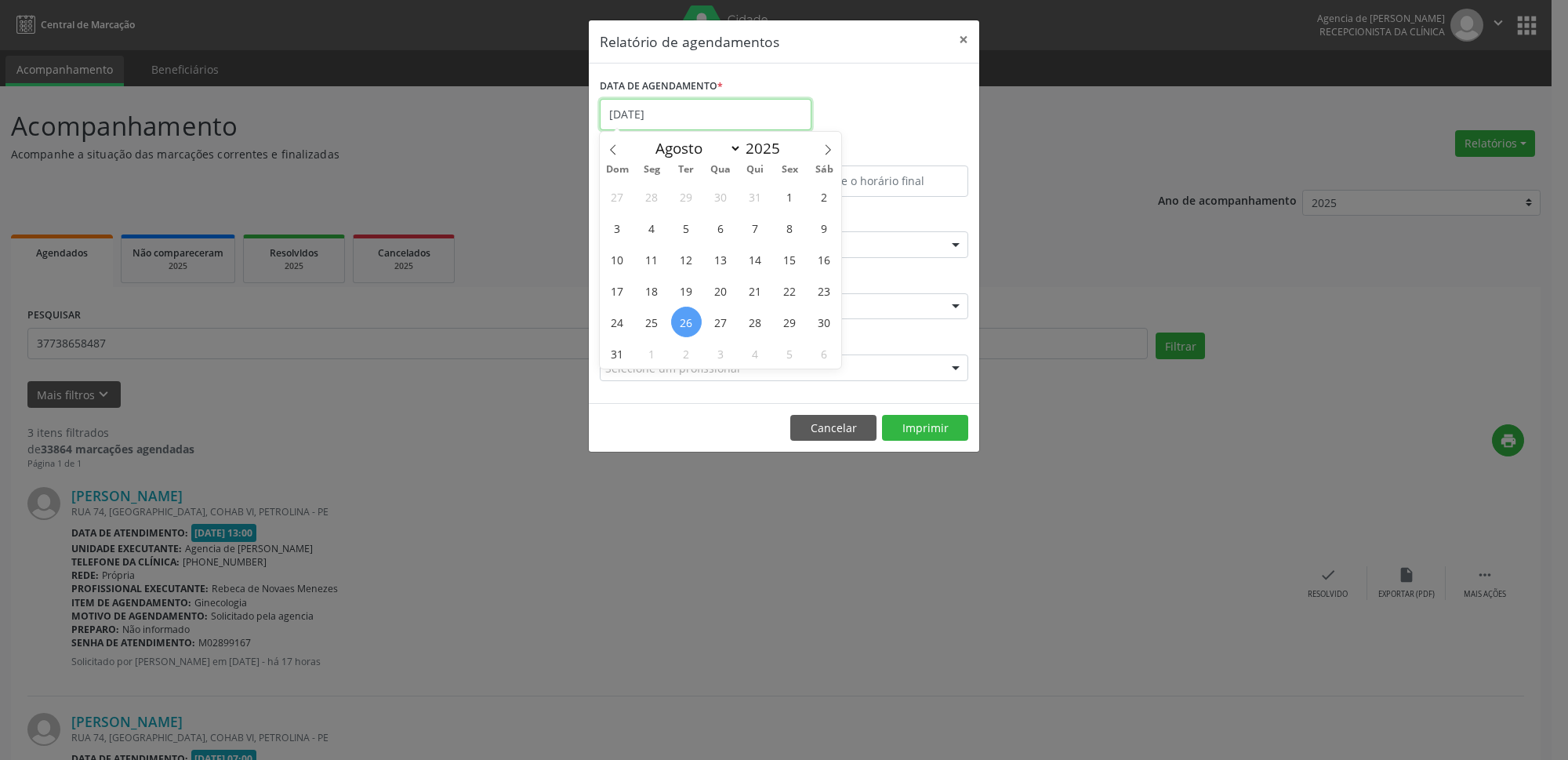
click at [670, 110] on input "[DATE]" at bounding box center [706, 115] width 212 height 32
click at [826, 153] on icon at bounding box center [828, 150] width 11 height 11
select select "8"
click at [678, 227] on span "9" at bounding box center [686, 227] width 31 height 31
type input "[DATE]"
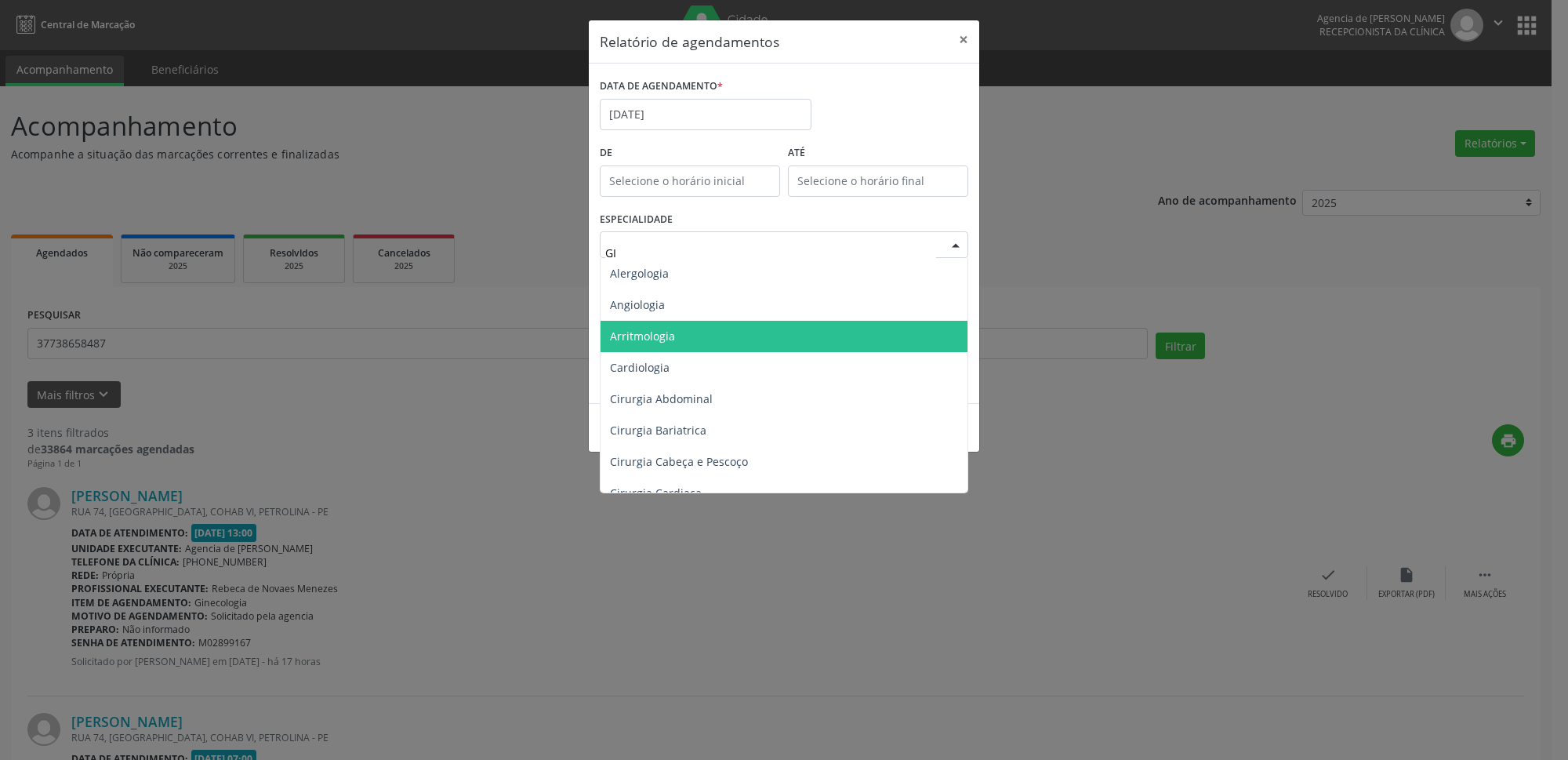
type input "GIN"
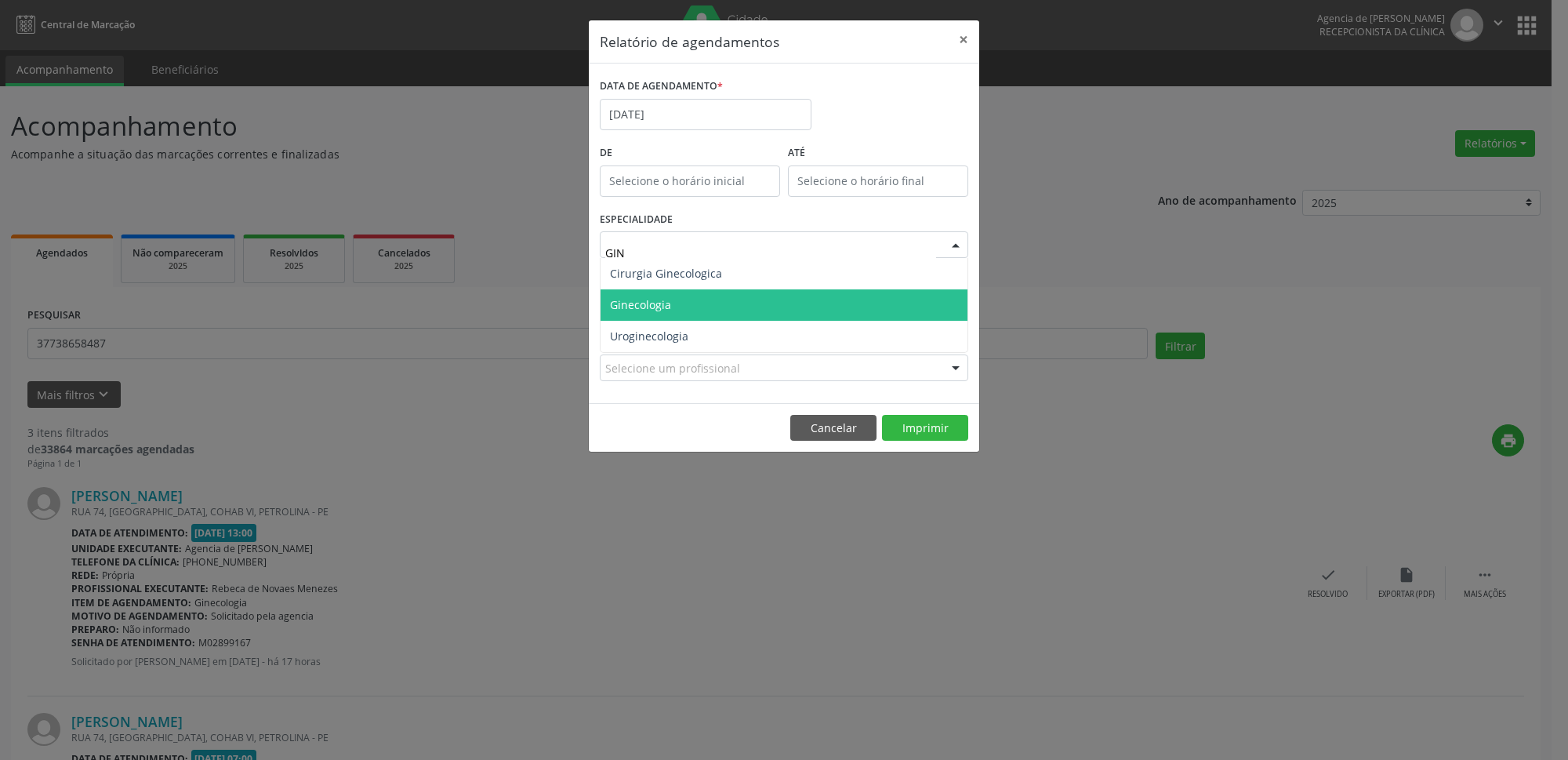
click at [663, 307] on span "Ginecologia" at bounding box center [640, 304] width 61 height 15
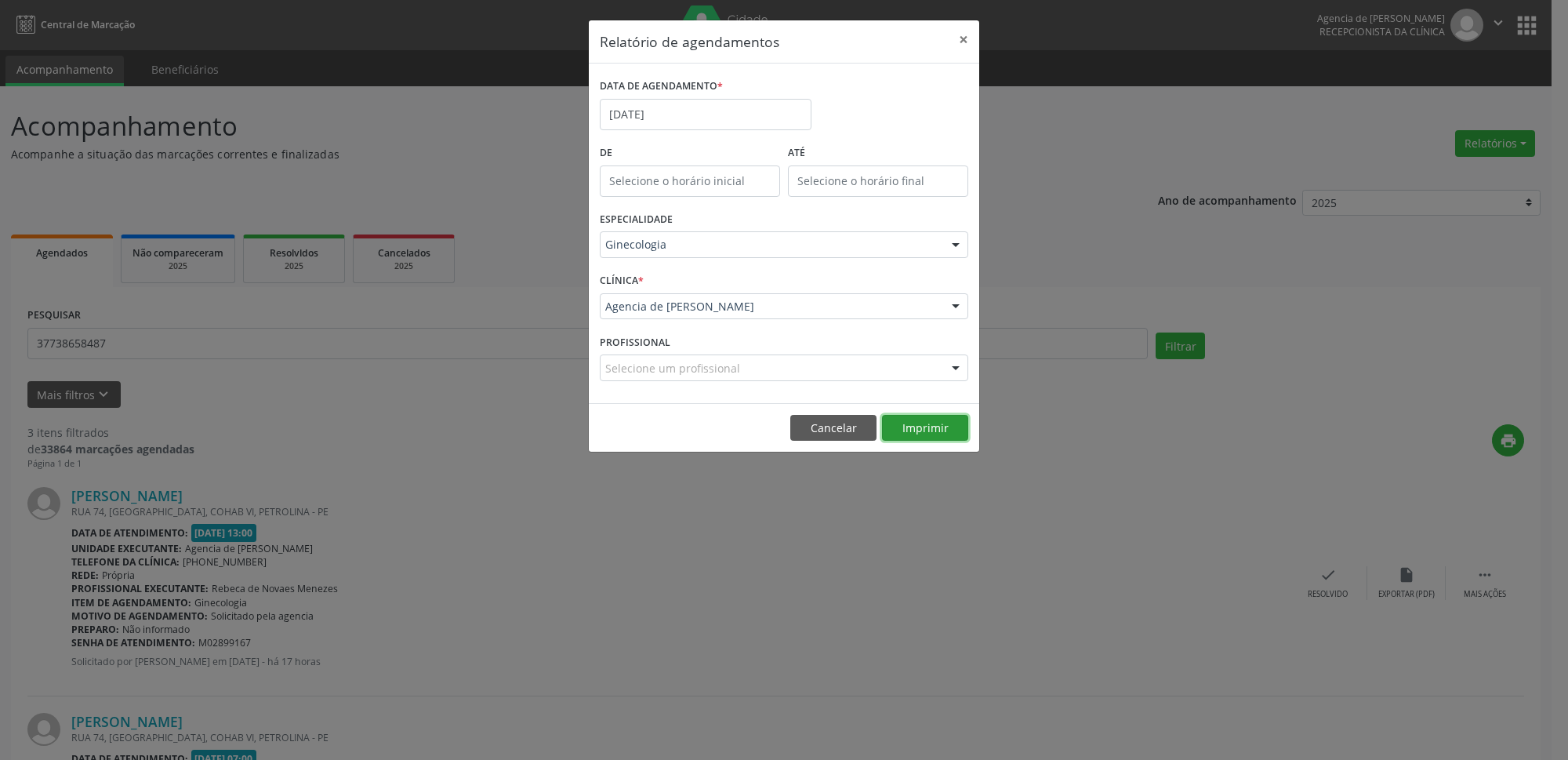
click at [910, 430] on button "Imprimir" at bounding box center [925, 428] width 86 height 26
click at [956, 39] on button "×" at bounding box center [963, 40] width 32 height 39
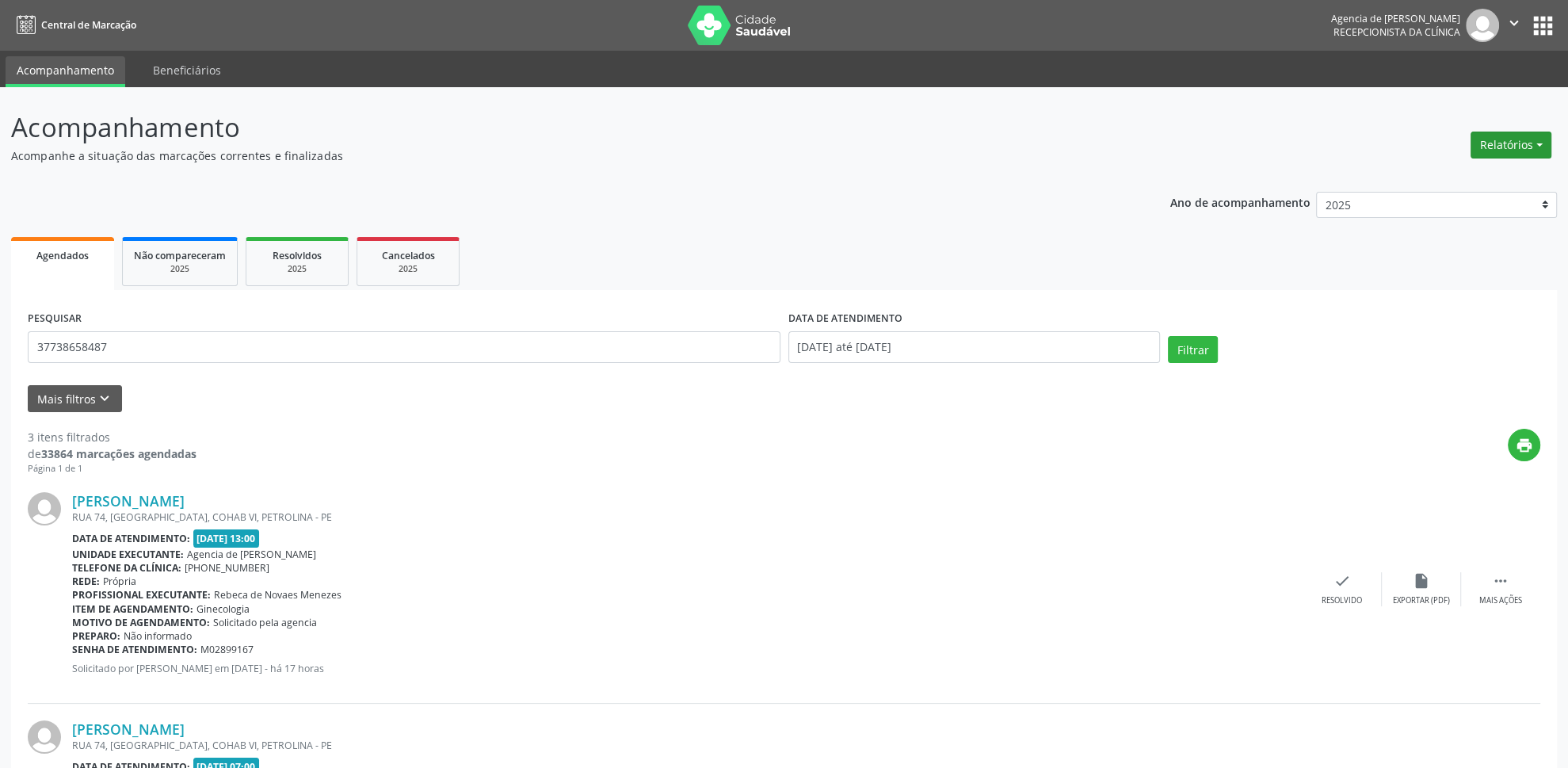
click at [1530, 138] on button "Relatórios" at bounding box center [1511, 145] width 81 height 27
click at [1487, 171] on link "Agendamentos" at bounding box center [1467, 179] width 170 height 22
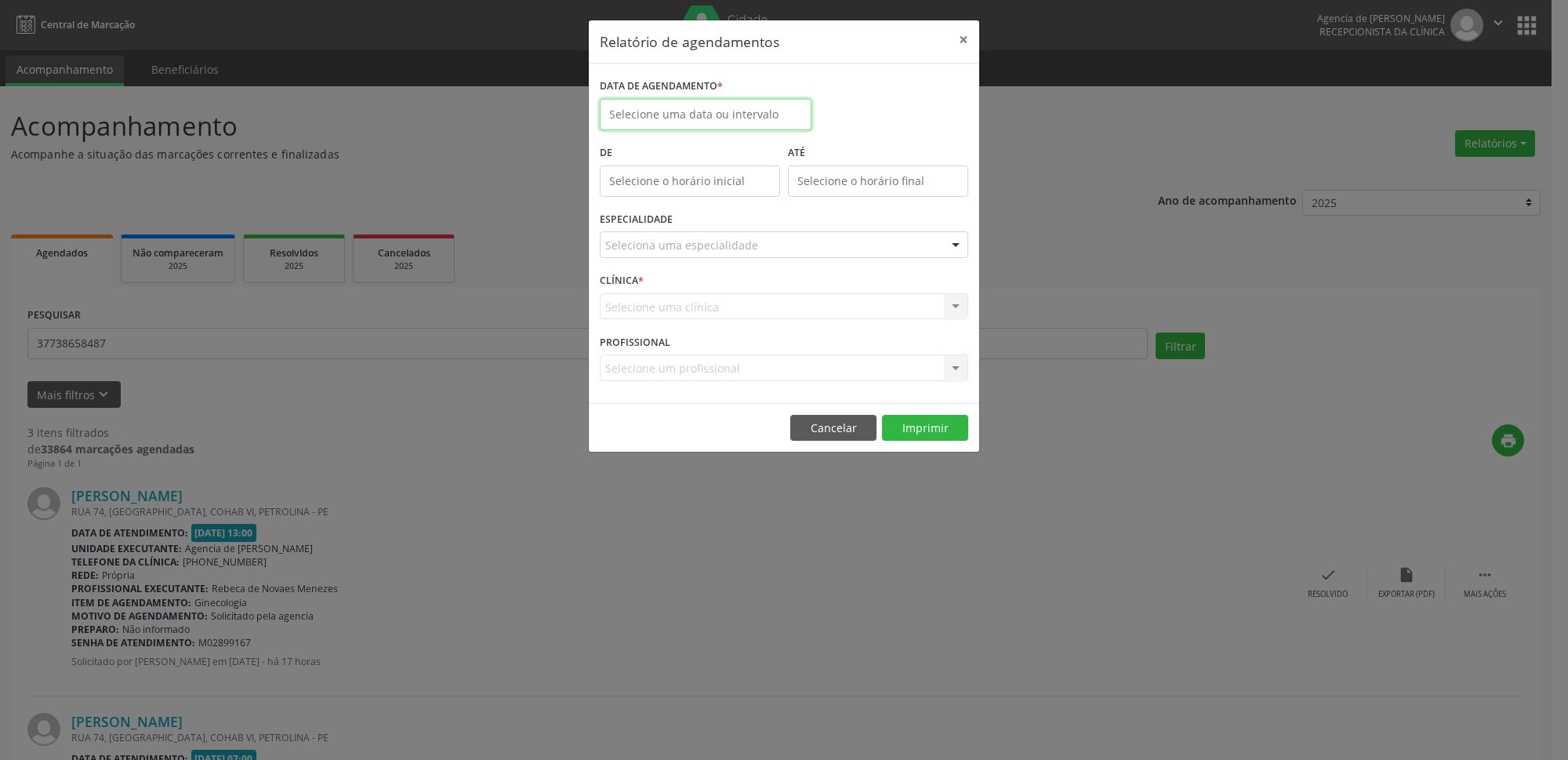
click at [738, 115] on input "text" at bounding box center [706, 115] width 212 height 32
click at [826, 153] on icon at bounding box center [828, 150] width 11 height 11
select select "8"
click at [763, 232] on span "11" at bounding box center [755, 227] width 31 height 31
type input "[DATE]"
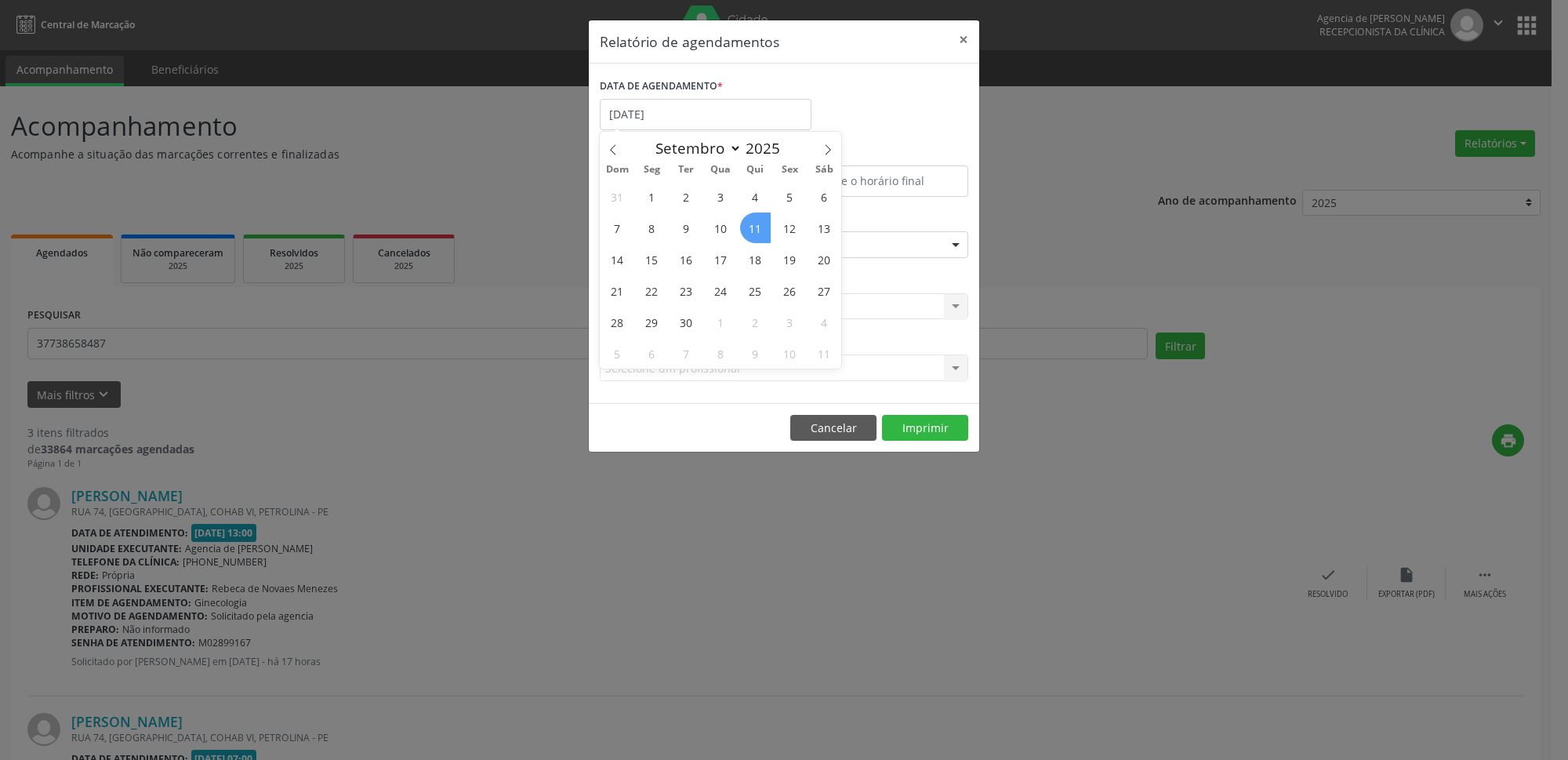
click at [763, 232] on span "11" at bounding box center [755, 227] width 31 height 31
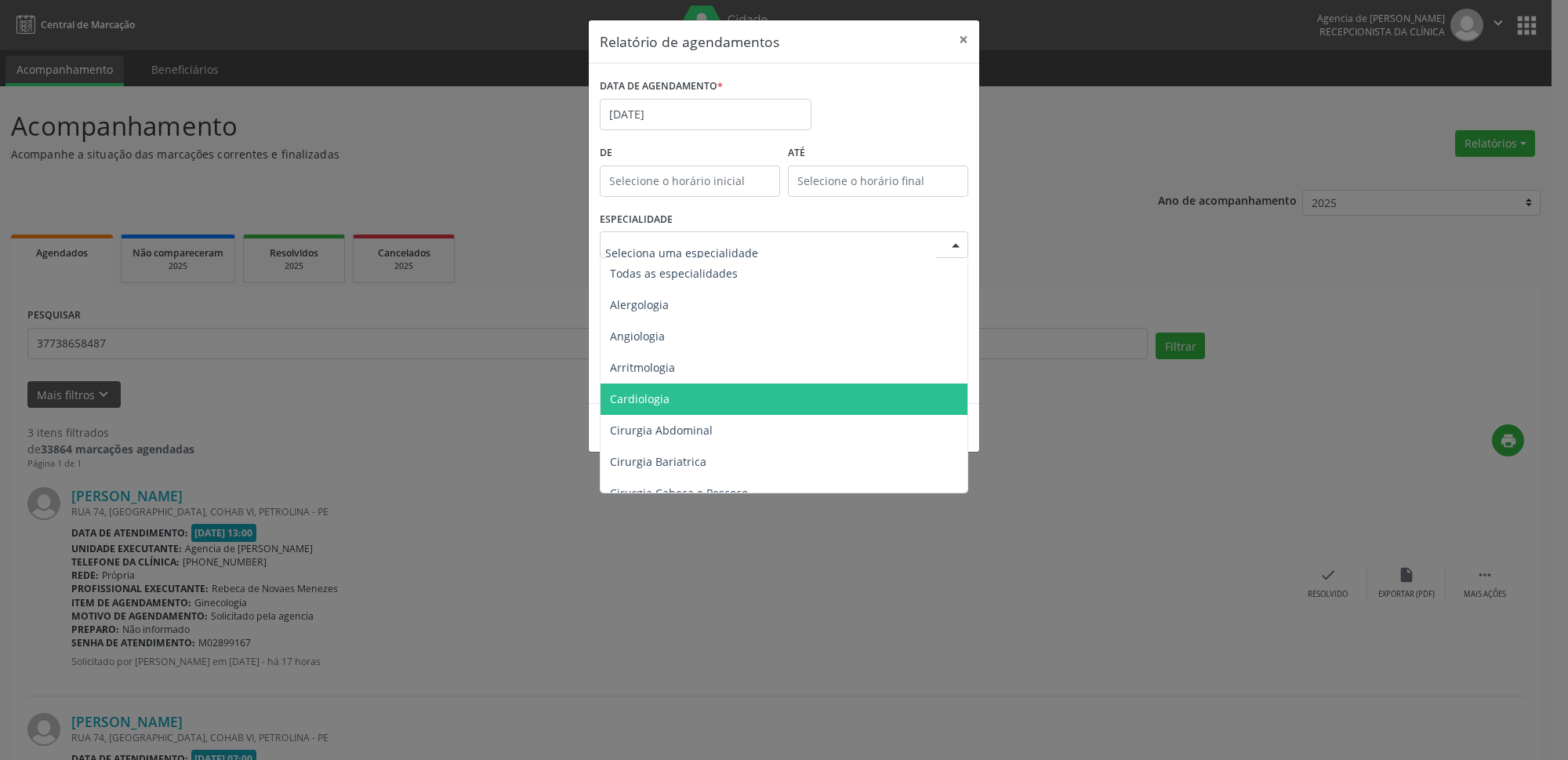
click at [654, 403] on span "Cardiologia" at bounding box center [640, 399] width 60 height 15
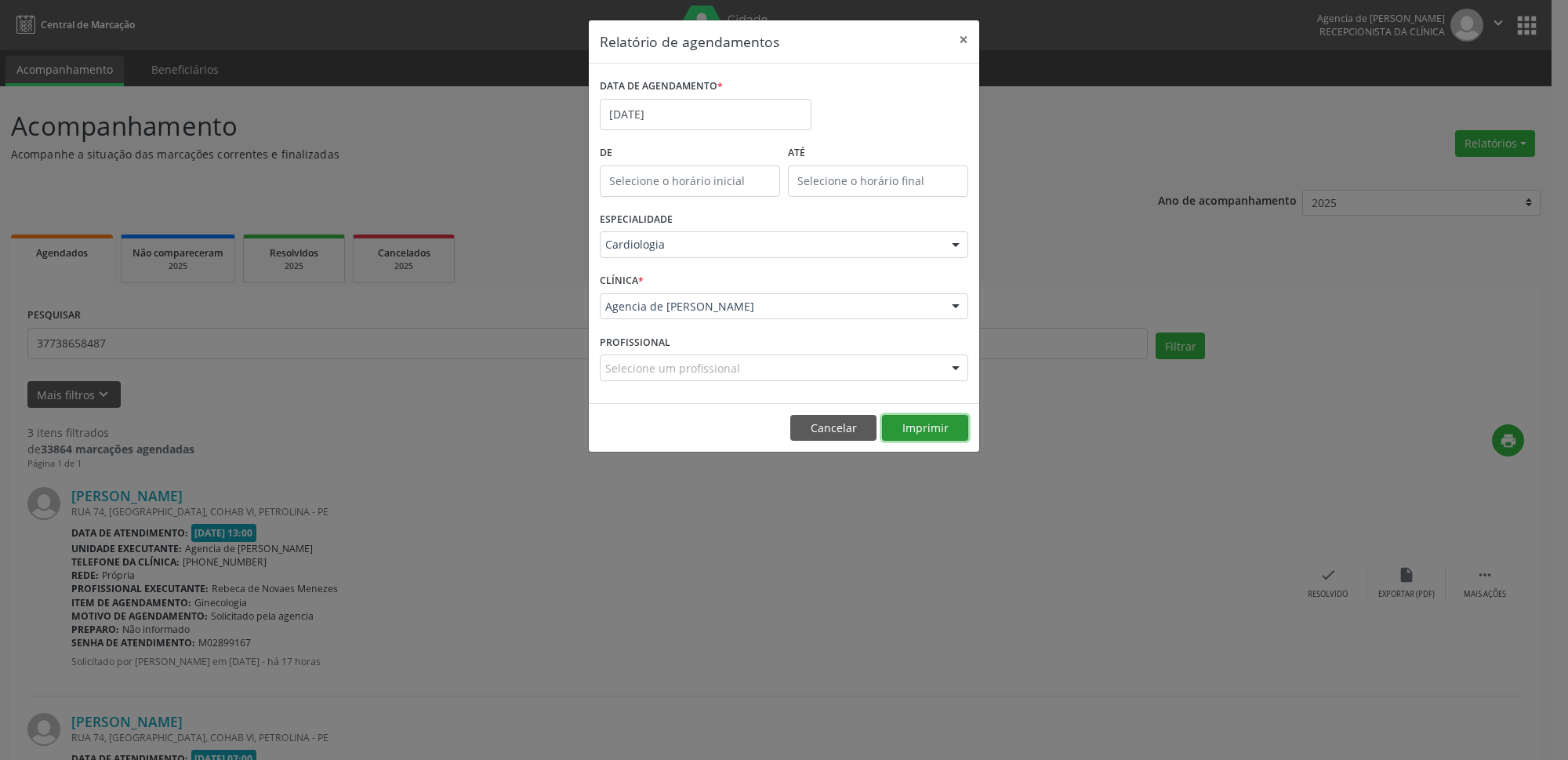
click at [930, 436] on button "Imprimir" at bounding box center [925, 428] width 86 height 26
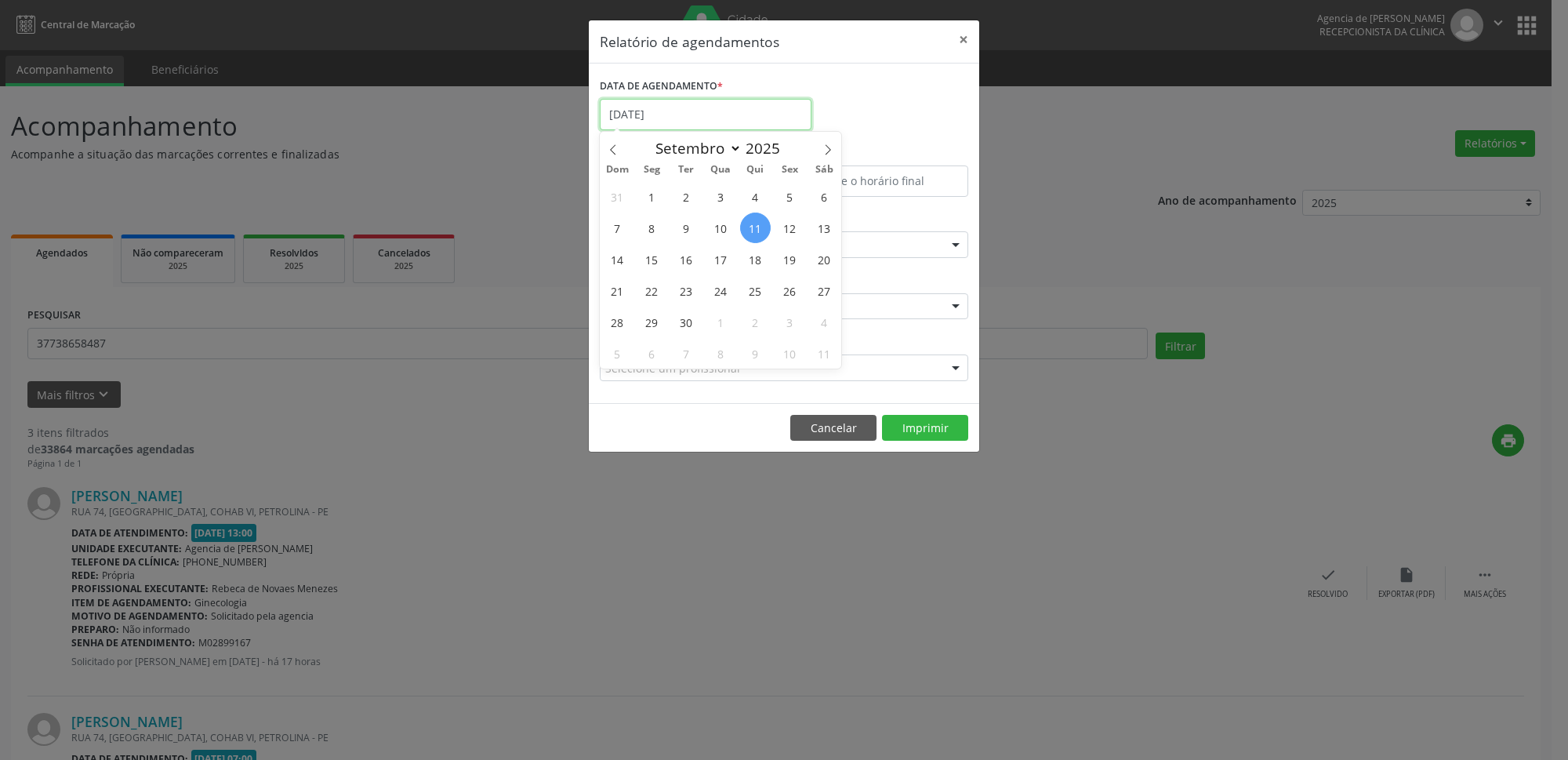
click at [709, 108] on input "[DATE]" at bounding box center [706, 115] width 212 height 32
click at [688, 227] on span "9" at bounding box center [686, 227] width 31 height 31
type input "[DATE]"
click at [688, 227] on span "9" at bounding box center [686, 227] width 31 height 31
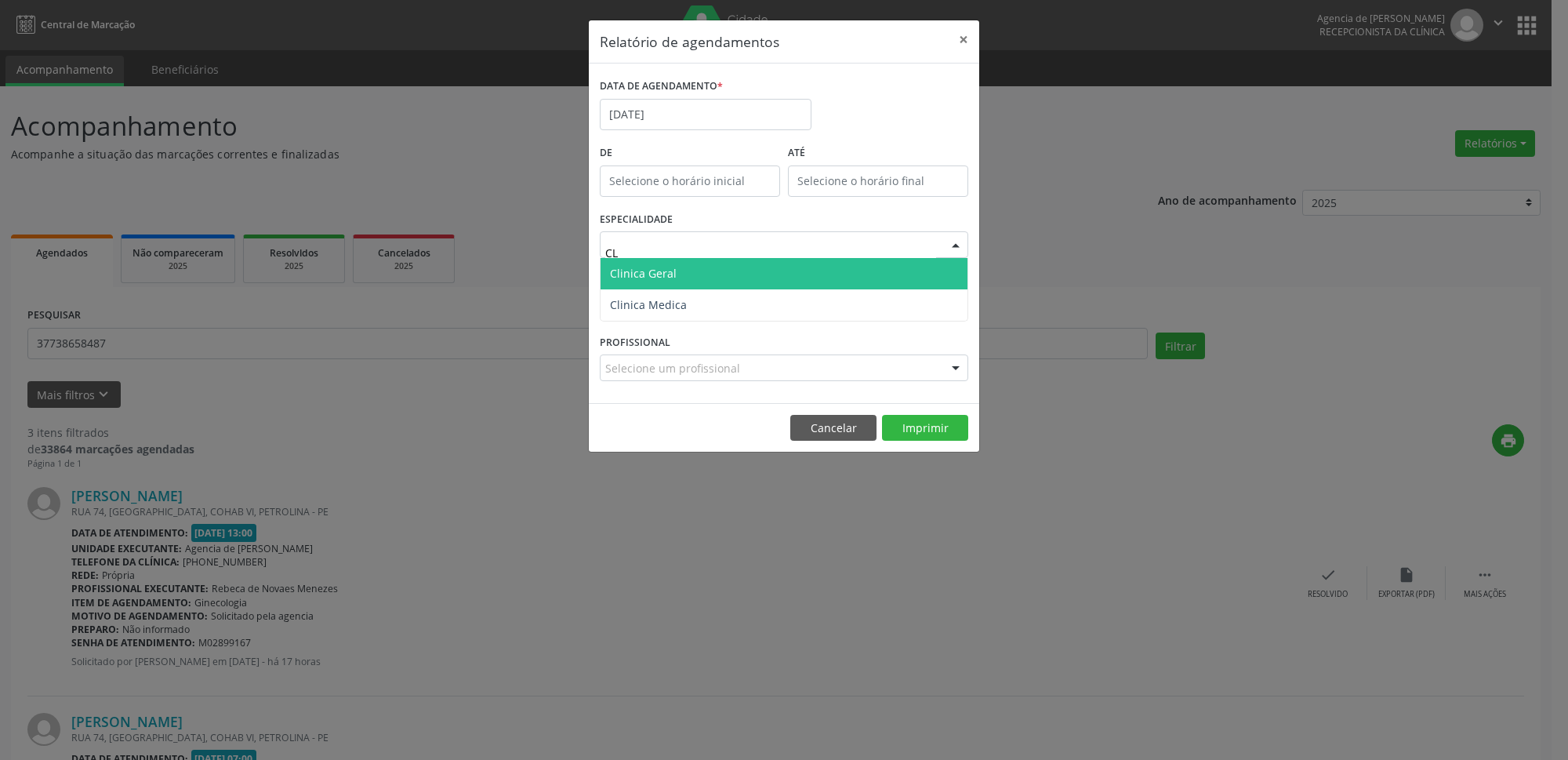
type input "CLI"
click at [737, 273] on span "Clinica Geral" at bounding box center [784, 274] width 367 height 32
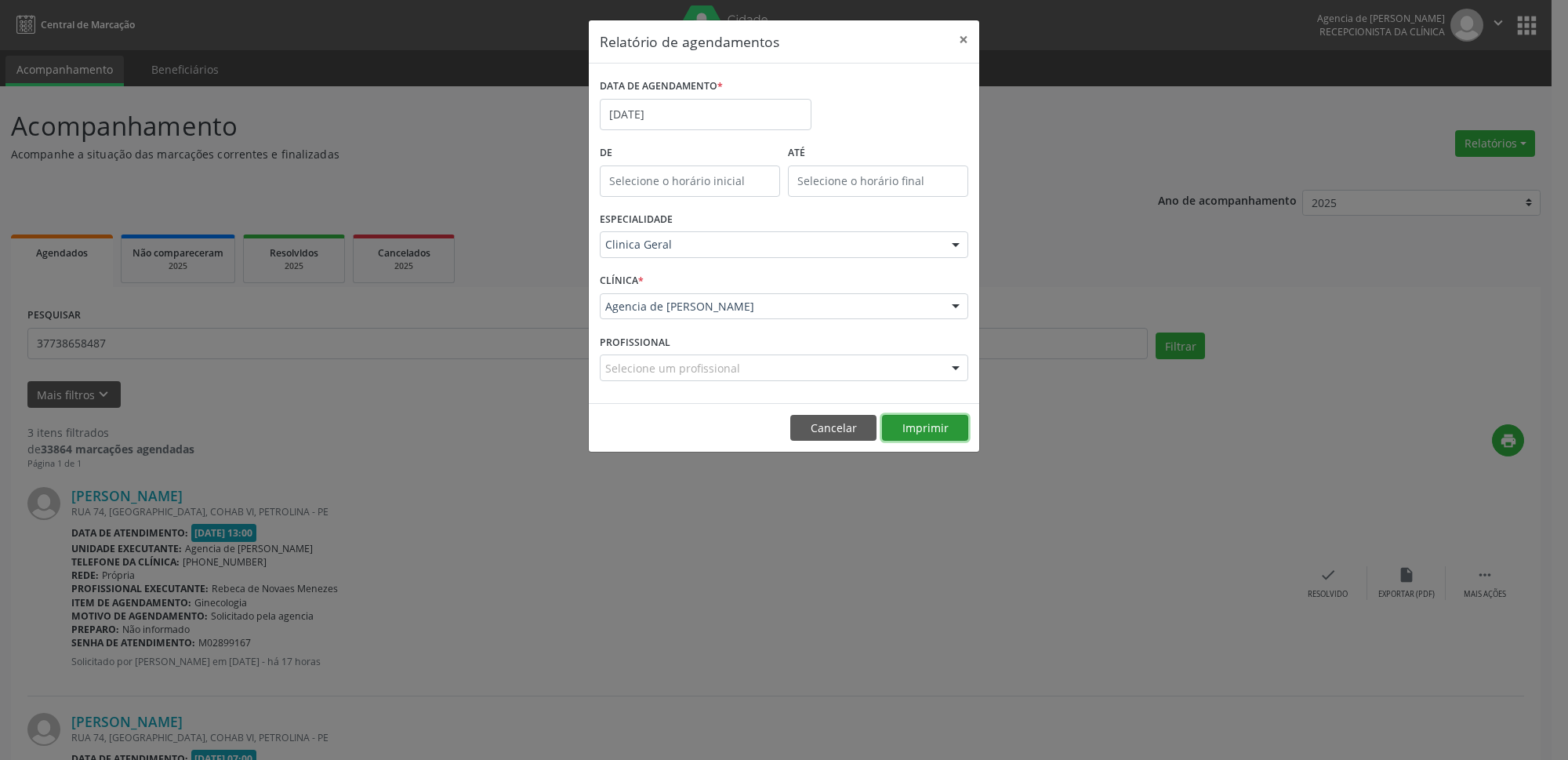
click at [916, 430] on button "Imprimir" at bounding box center [925, 428] width 86 height 26
